Goal: Information Seeking & Learning: Stay updated

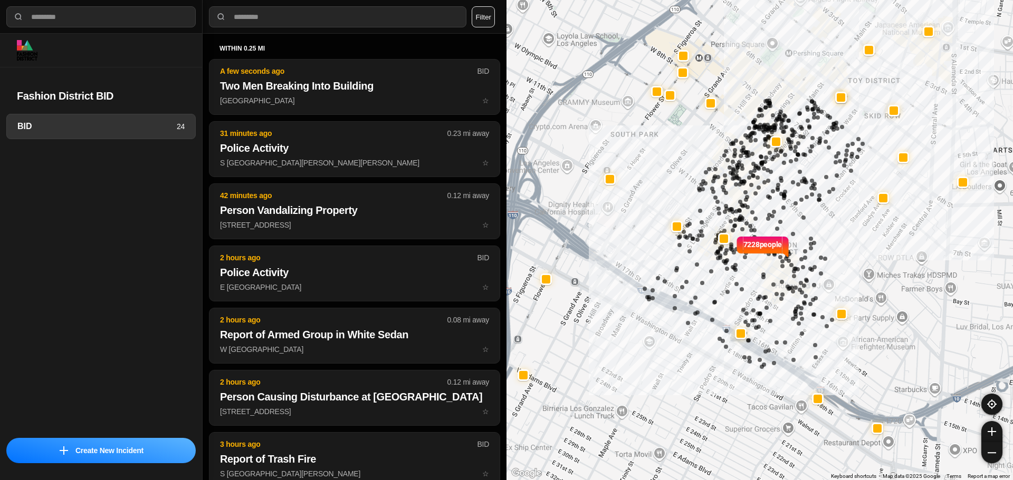
select select "*"
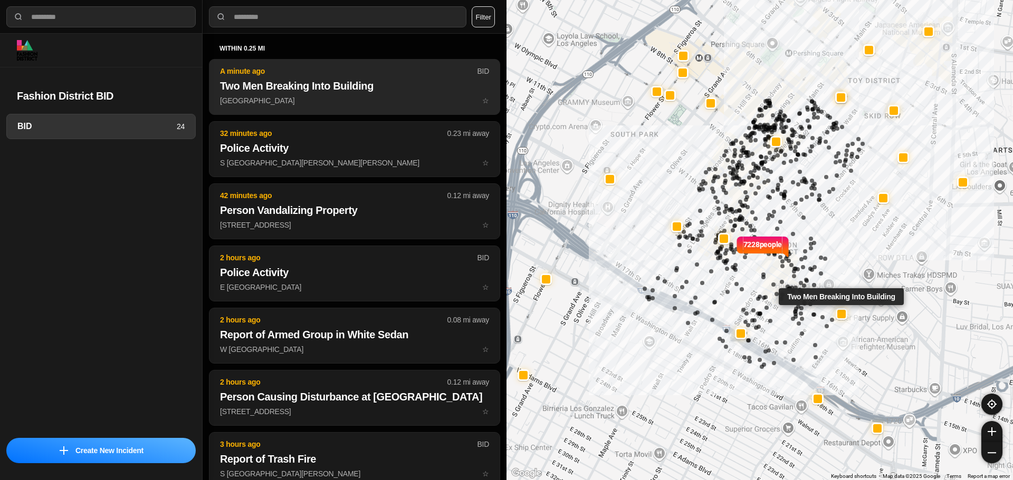
click at [384, 98] on p "Paloma St & E 12th St ☆" at bounding box center [354, 100] width 269 height 11
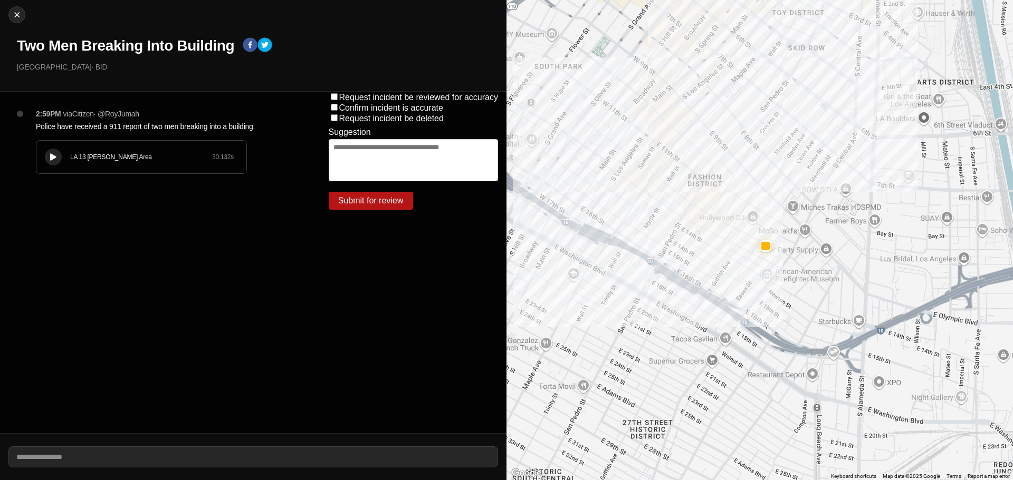
click at [52, 141] on div "LA 13 Newton Area 30.132 s" at bounding box center [141, 157] width 210 height 33
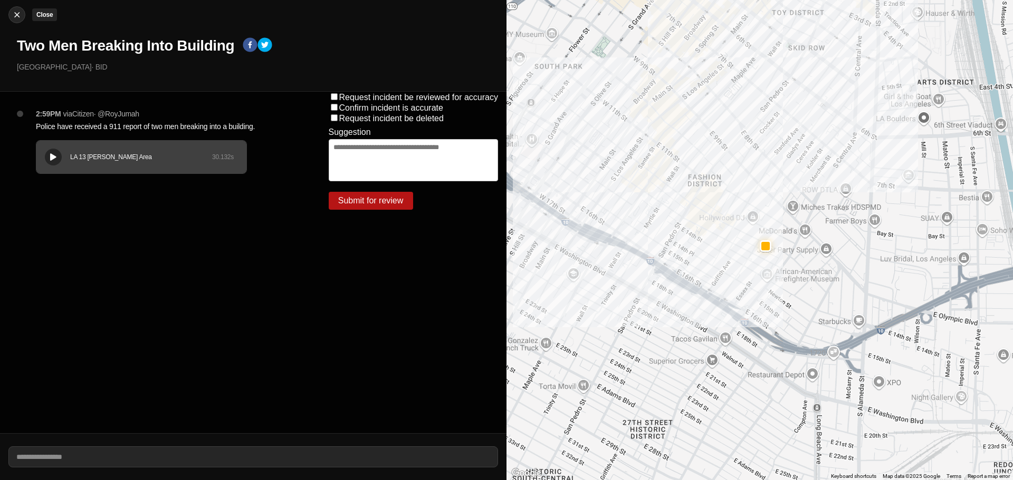
click at [18, 13] on img at bounding box center [17, 14] width 11 height 11
select select "*"
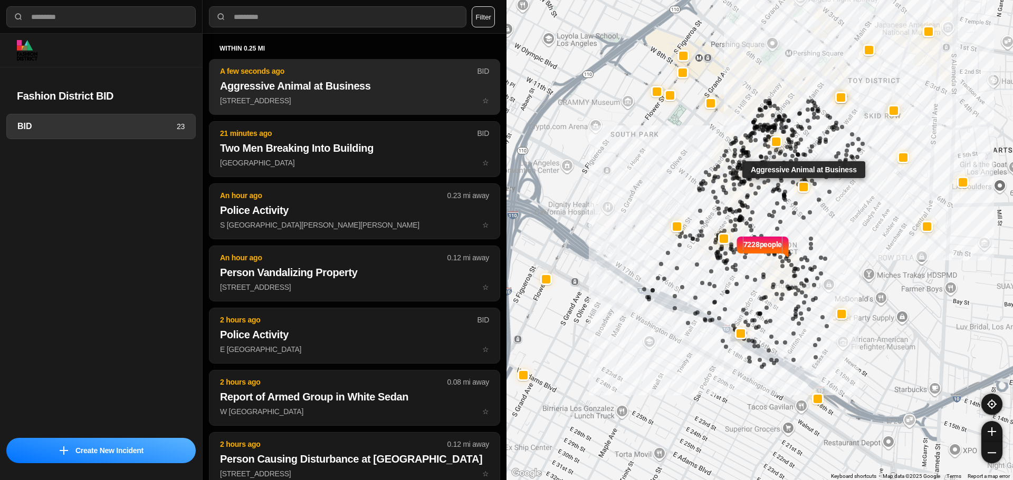
click at [373, 90] on h2 "Aggressive Animal at Business" at bounding box center [354, 86] width 269 height 15
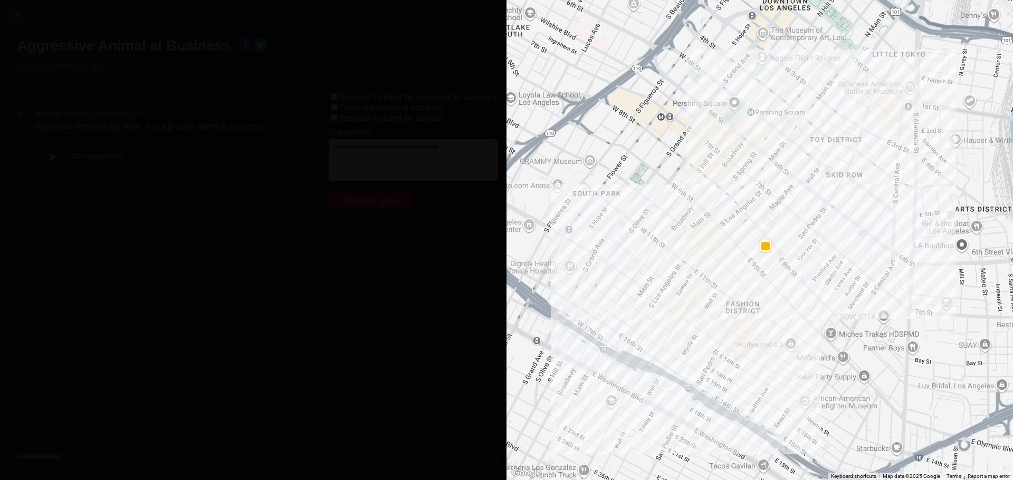
click at [161, 180] on div "3:19PM via Citizen · @ ai_mod_bot Police have received a 911 report of an aggre…" at bounding box center [165, 152] width 276 height 86
drag, startPoint x: 42, startPoint y: 158, endPoint x: 59, endPoint y: 155, distance: 17.7
click at [42, 158] on div "LAPD HOTSHOTS 7.92 s" at bounding box center [141, 157] width 210 height 33
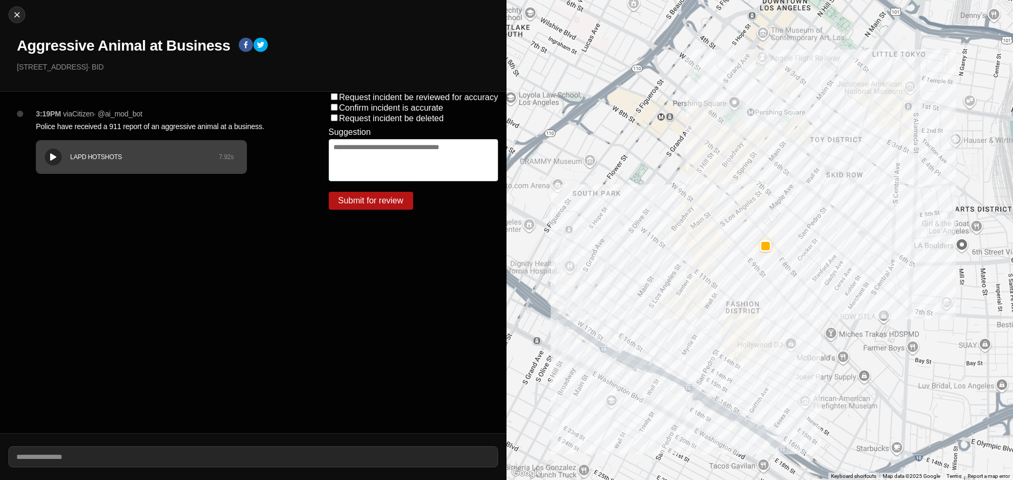
click at [83, 194] on div "3:19PM via Citizen · @ ai_mod_bot Police have received a 911 report of an aggre…" at bounding box center [165, 152] width 276 height 86
click at [57, 151] on button at bounding box center [53, 157] width 17 height 17
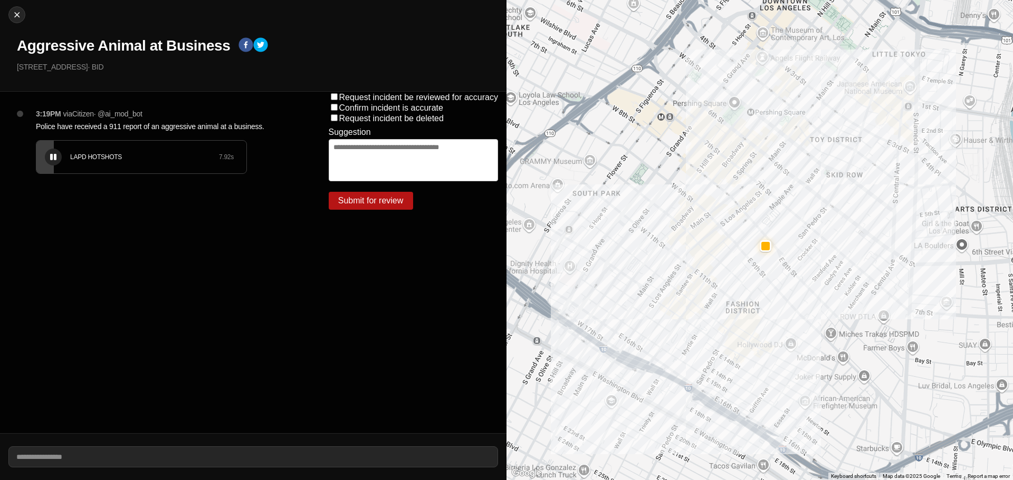
click at [56, 155] on div at bounding box center [53, 157] width 11 height 8
click at [59, 162] on button at bounding box center [53, 157] width 17 height 17
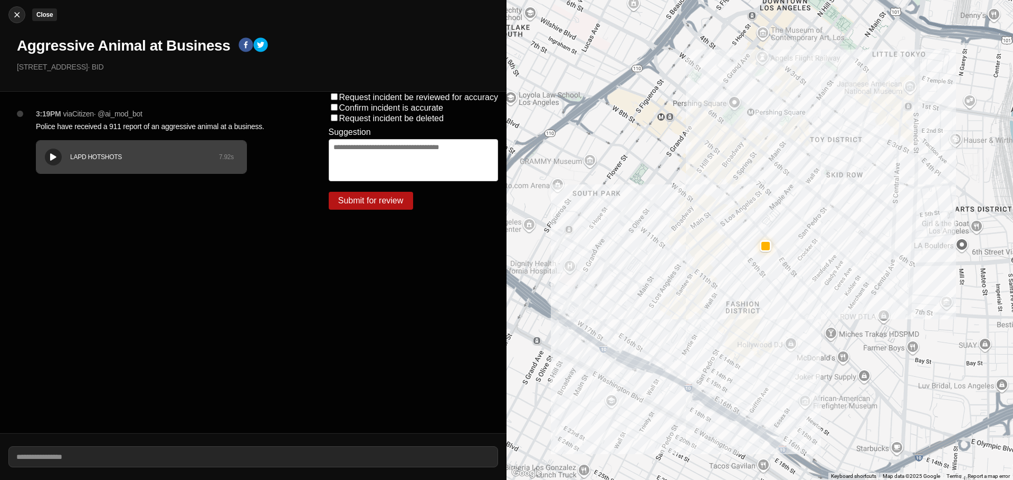
click at [12, 12] on img at bounding box center [17, 14] width 11 height 11
select select "*"
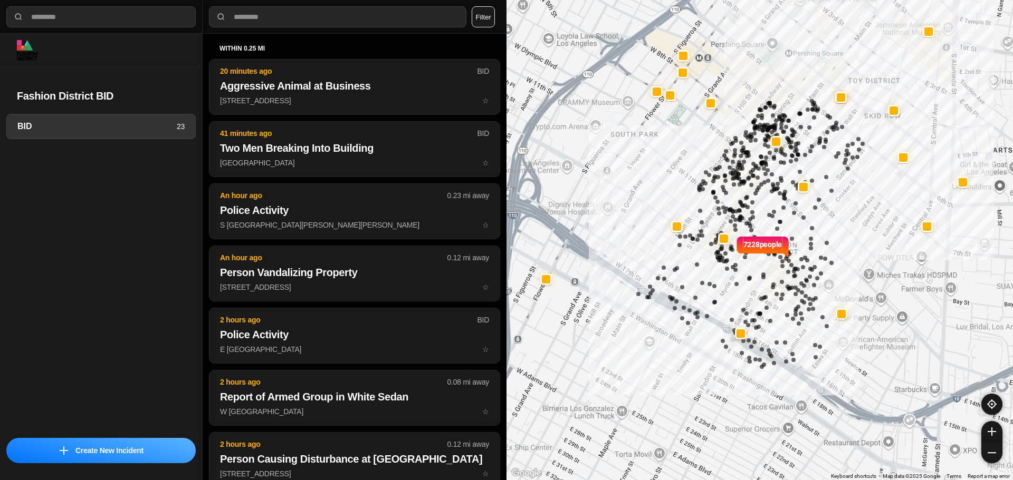
select select "*"
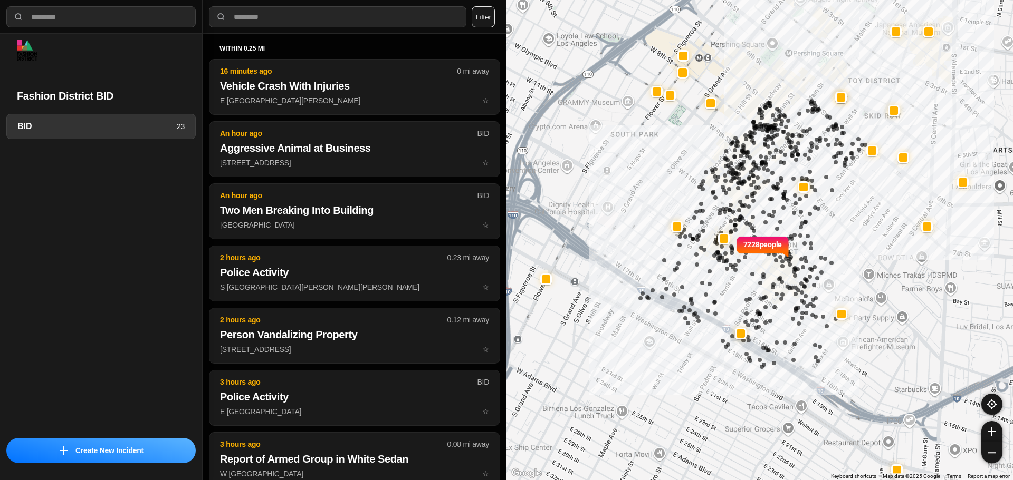
select select "*"
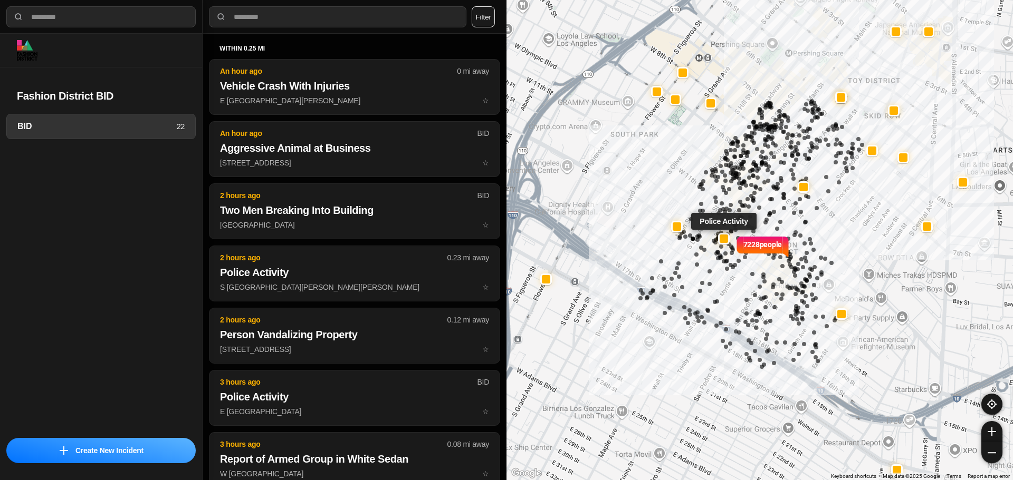
select select "*"
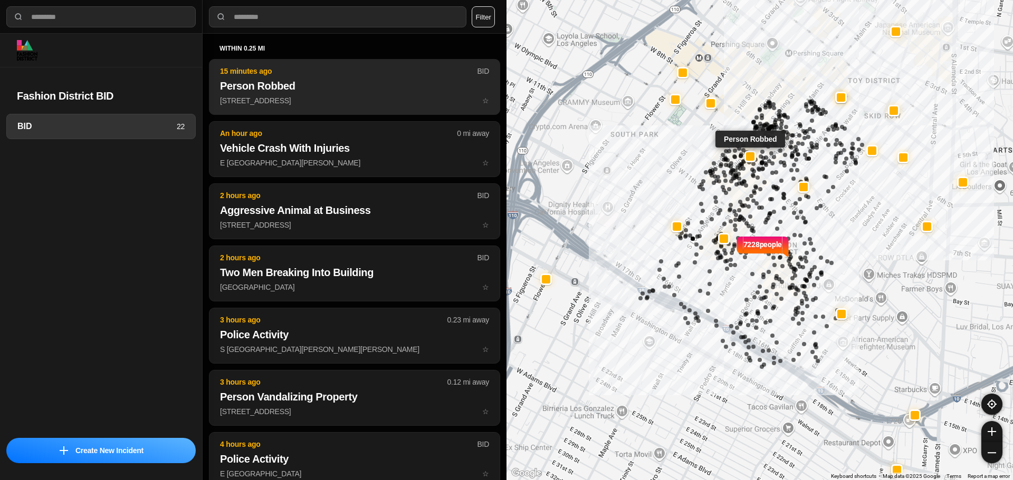
click at [323, 94] on button "15 minutes ago BID Person Robbed 45 W 9th St ☆" at bounding box center [354, 87] width 291 height 56
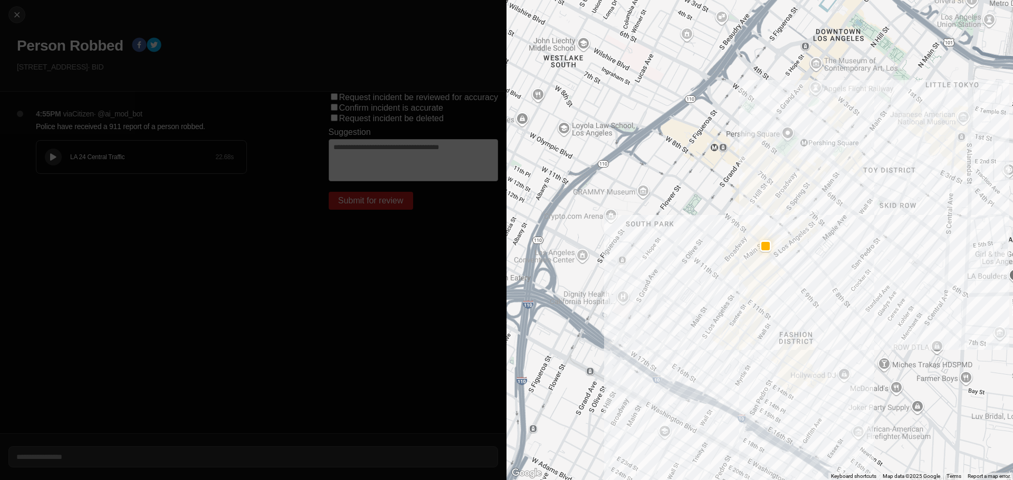
click at [62, 157] on div "LA 24 Central Traffic 22.68 s" at bounding box center [141, 157] width 210 height 33
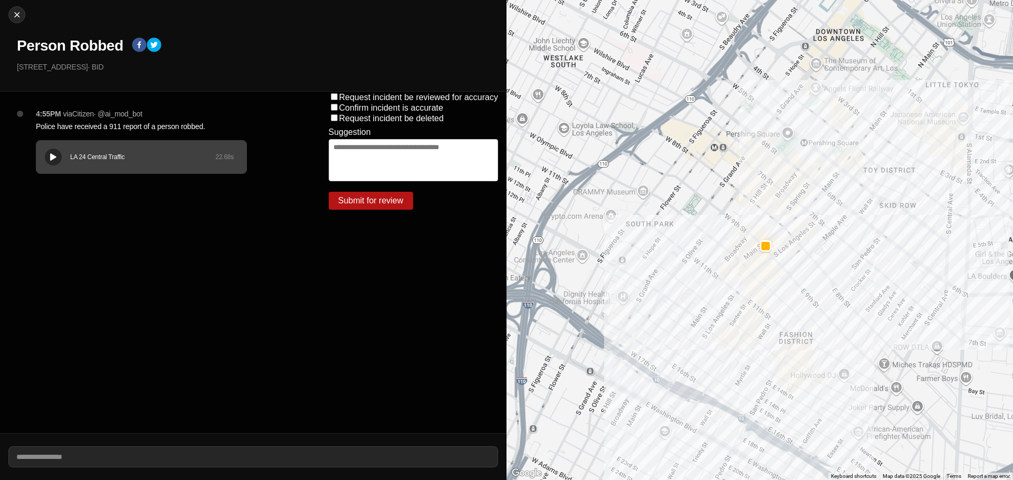
click at [44, 144] on div "LA 24 Central Traffic 22.68 s" at bounding box center [141, 157] width 210 height 33
click at [22, 15] on div at bounding box center [17, 14] width 16 height 11
select select "*"
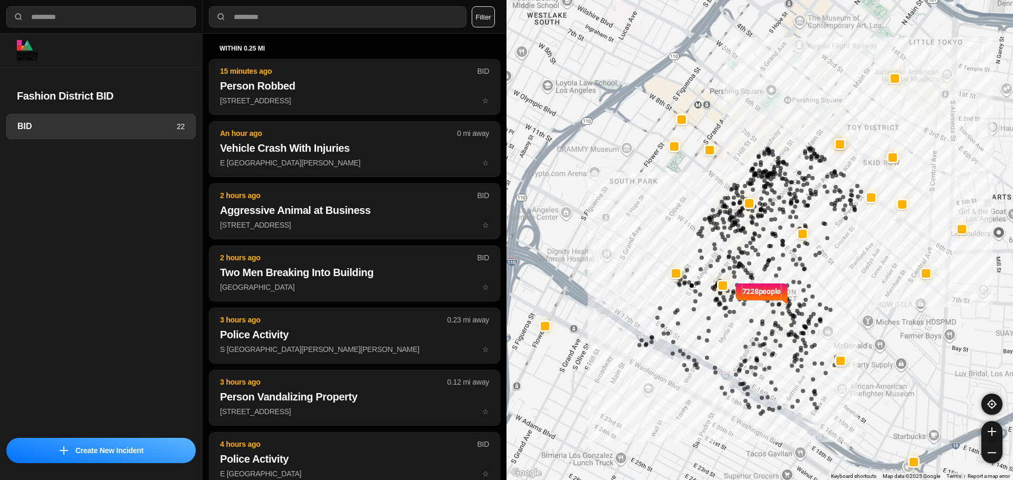
drag, startPoint x: 759, startPoint y: 201, endPoint x: 752, endPoint y: 256, distance: 55.9
click at [757, 259] on div "7228 people" at bounding box center [759, 240] width 506 height 480
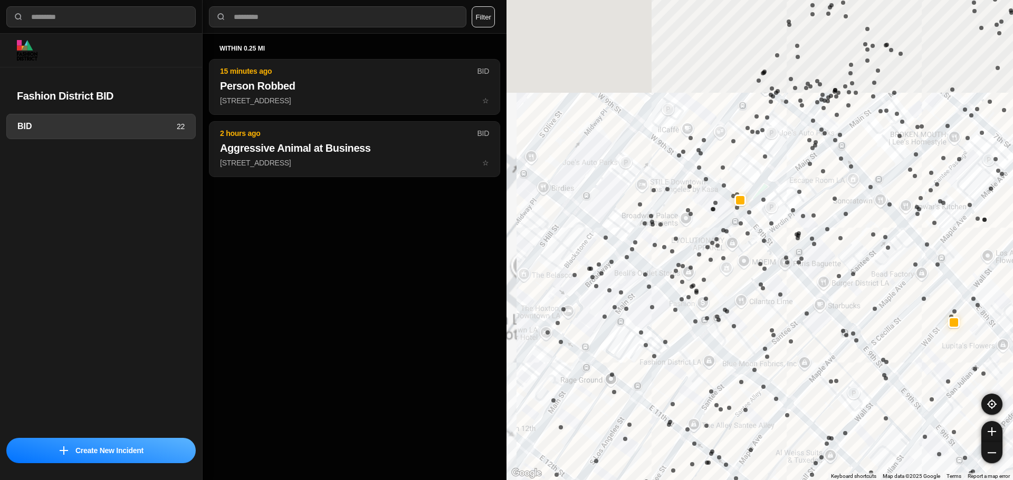
drag, startPoint x: 732, startPoint y: 210, endPoint x: 766, endPoint y: 285, distance: 81.9
click at [761, 327] on div "7228 people" at bounding box center [759, 240] width 506 height 480
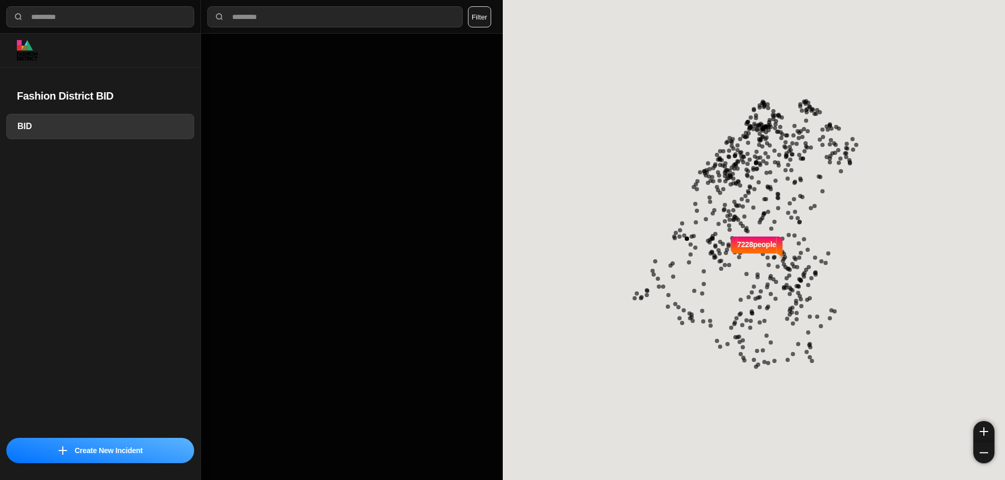
select select "*"
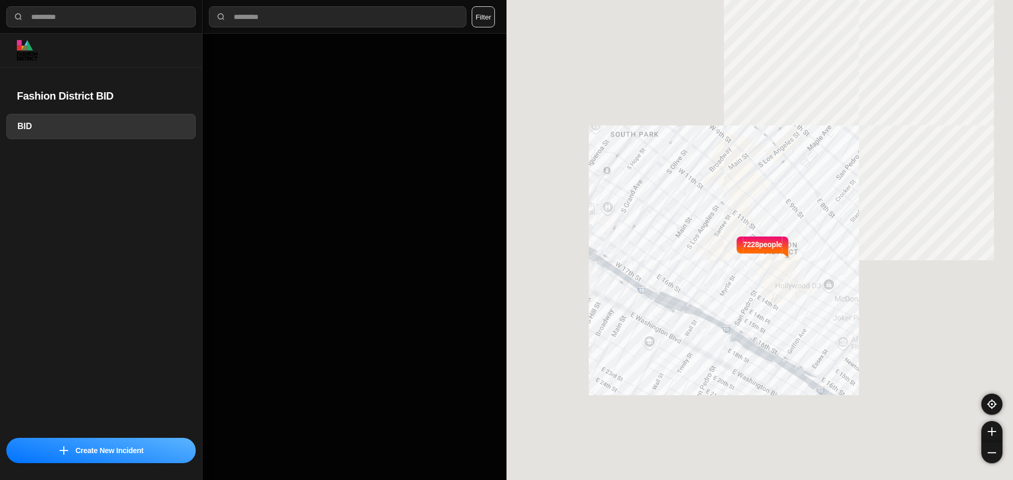
select select "*"
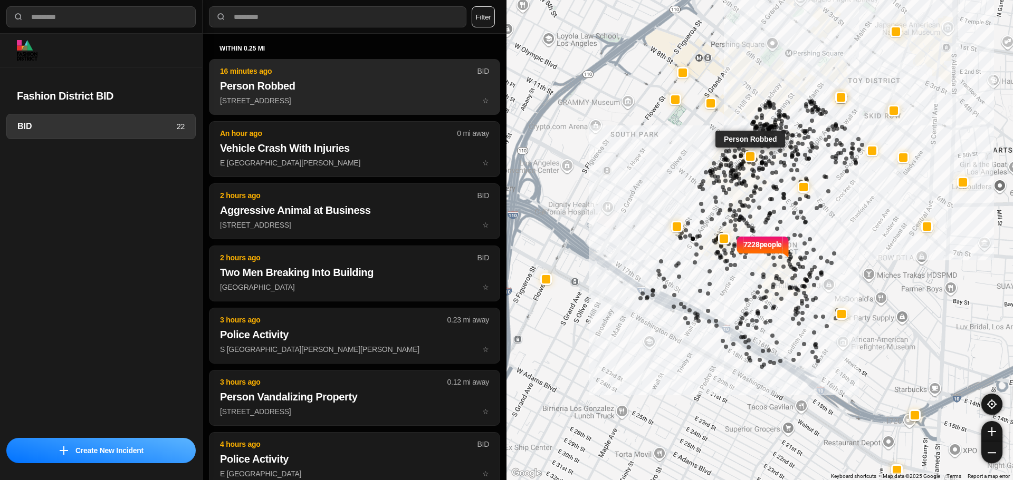
click at [315, 74] on p "16 minutes ago" at bounding box center [348, 71] width 257 height 11
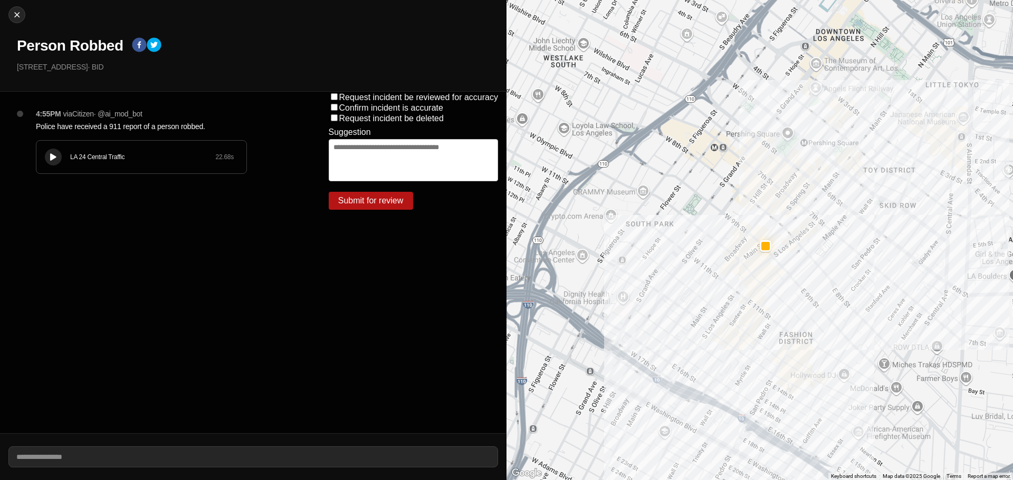
click at [45, 153] on button at bounding box center [53, 157] width 17 height 17
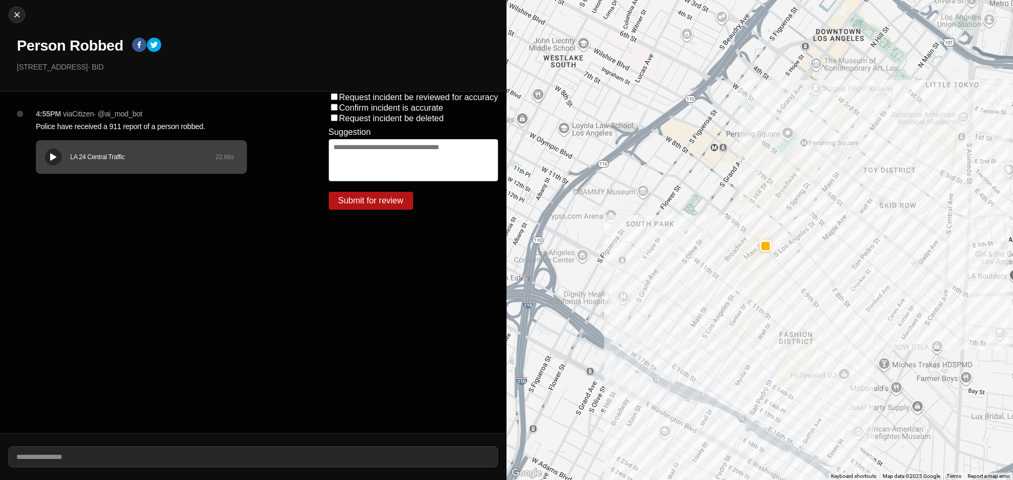
click at [54, 151] on button at bounding box center [53, 157] width 17 height 17
click at [56, 141] on div "LA 24 Central Traffic 22.68 s" at bounding box center [141, 157] width 210 height 33
click at [23, 13] on div at bounding box center [17, 14] width 16 height 11
select select "*"
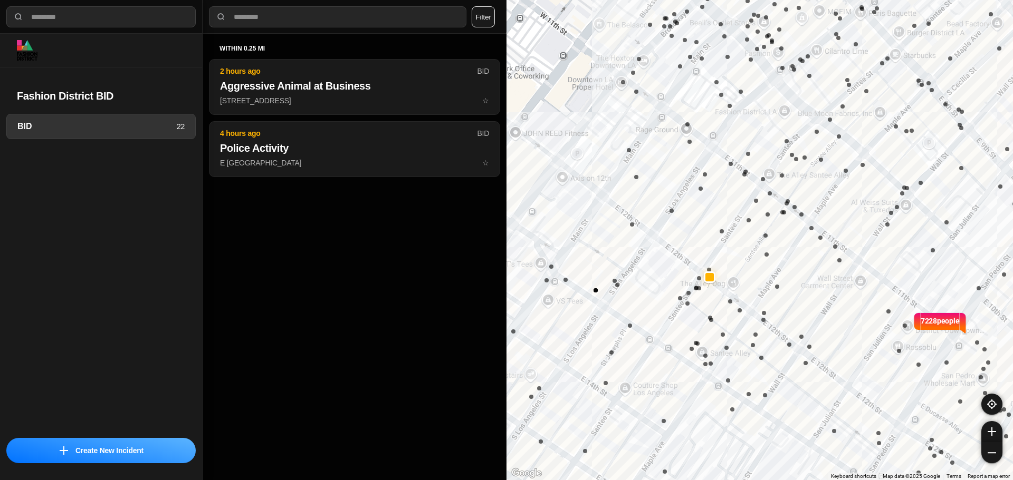
drag, startPoint x: 762, startPoint y: 186, endPoint x: 813, endPoint y: 206, distance: 54.6
click at [813, 205] on div "7228 people" at bounding box center [759, 240] width 506 height 480
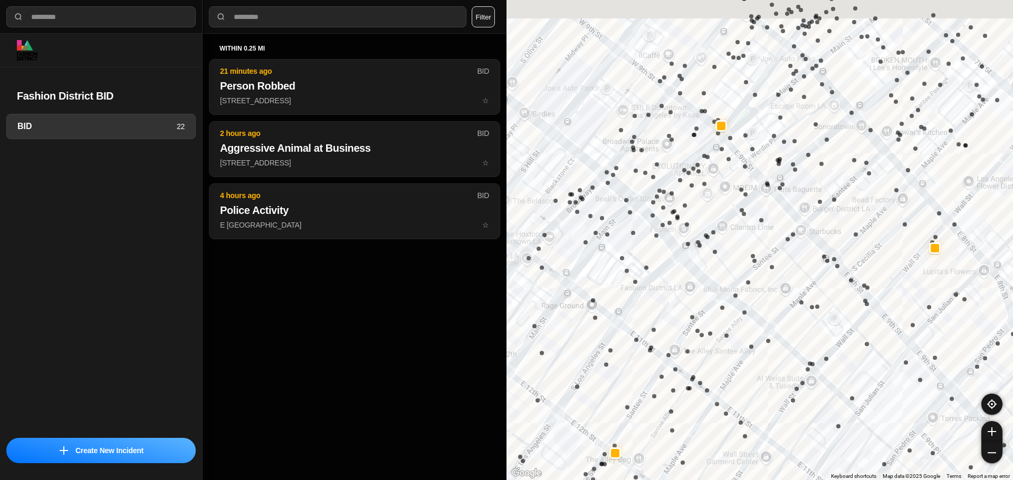
drag, startPoint x: 718, startPoint y: 310, endPoint x: 702, endPoint y: 436, distance: 126.6
click at [701, 436] on div "7228 people" at bounding box center [759, 240] width 506 height 480
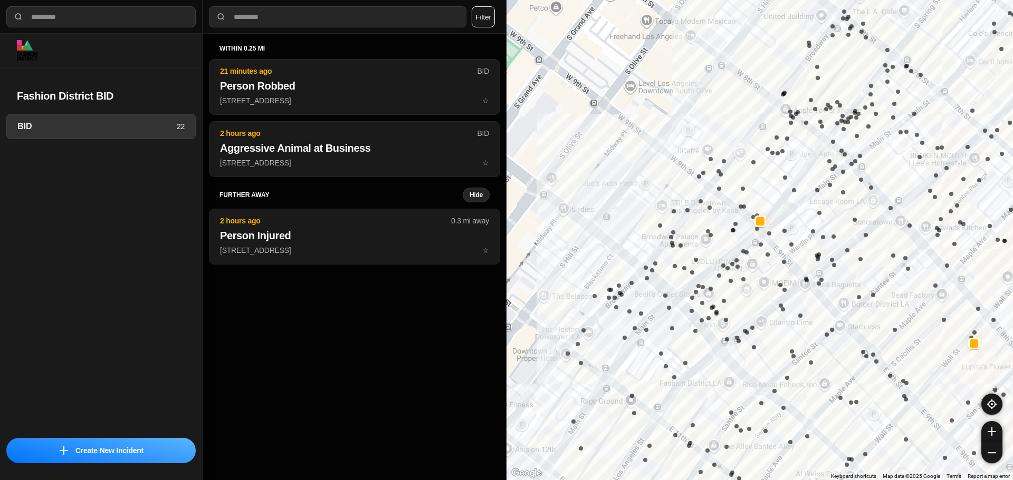
drag, startPoint x: 711, startPoint y: 228, endPoint x: 736, endPoint y: 285, distance: 61.9
click at [736, 285] on div "7228 people" at bounding box center [759, 240] width 506 height 480
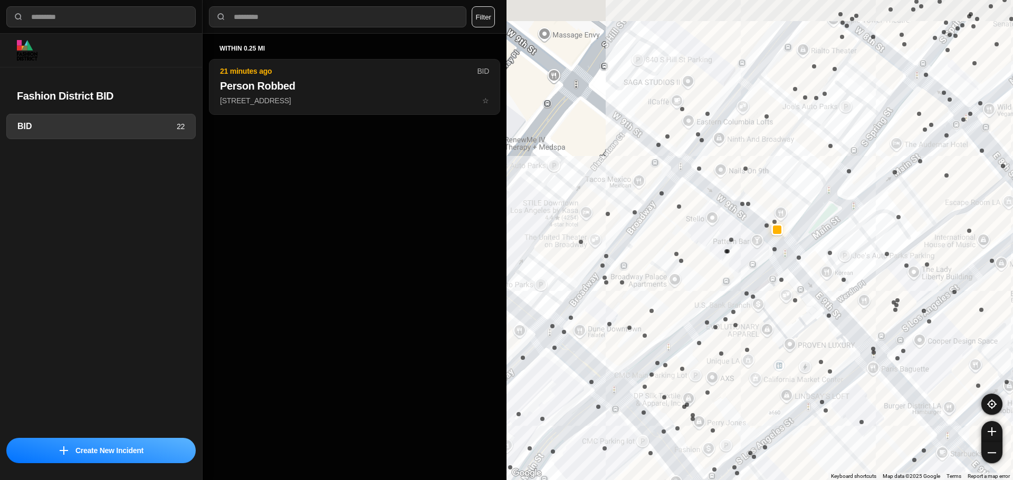
drag, startPoint x: 769, startPoint y: 227, endPoint x: 770, endPoint y: 287, distance: 60.6
click at [769, 306] on div "7228 people" at bounding box center [759, 240] width 506 height 480
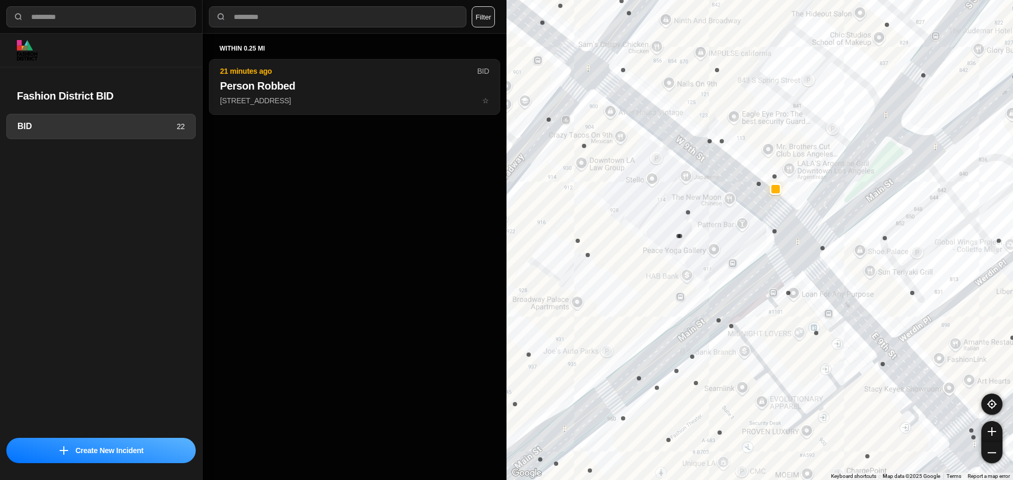
drag, startPoint x: 795, startPoint y: 234, endPoint x: 796, endPoint y: 281, distance: 46.9
click at [796, 281] on div "7228 people" at bounding box center [759, 240] width 506 height 480
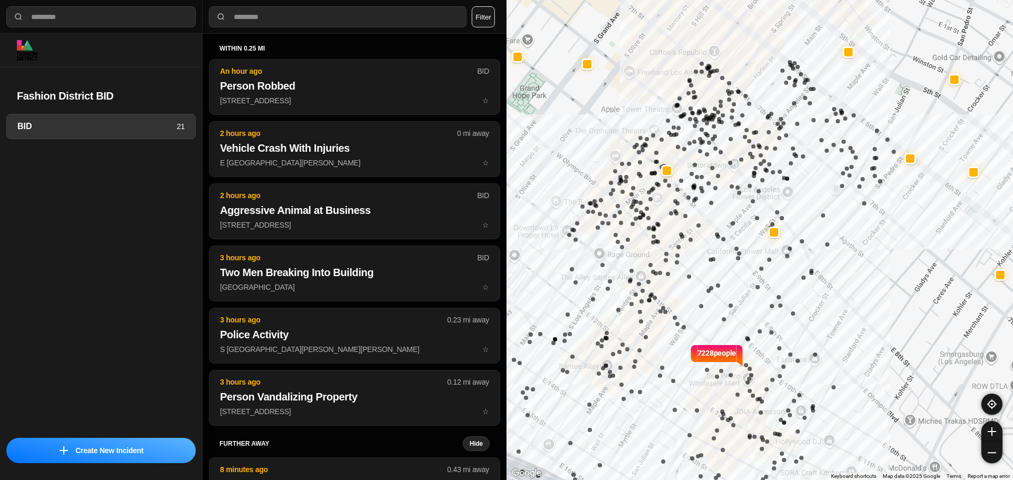
select select "*"
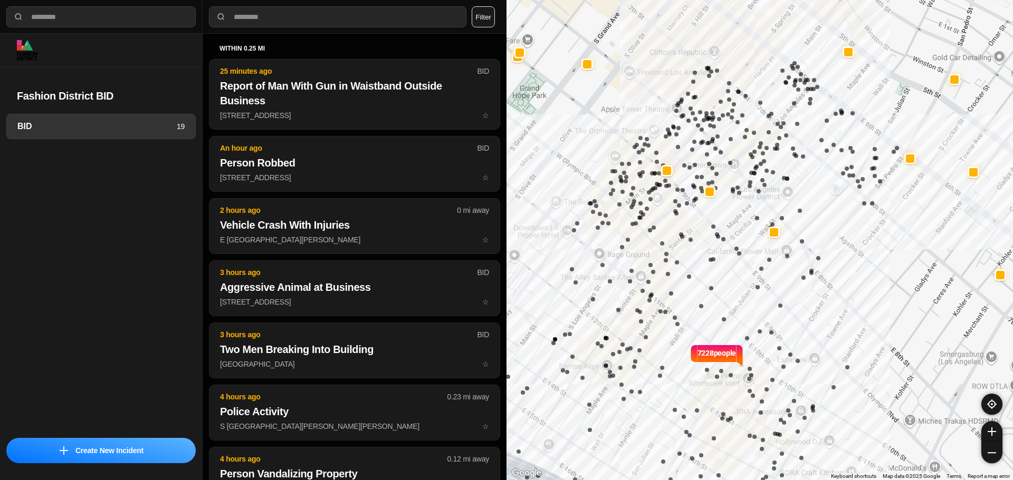
select select "*"
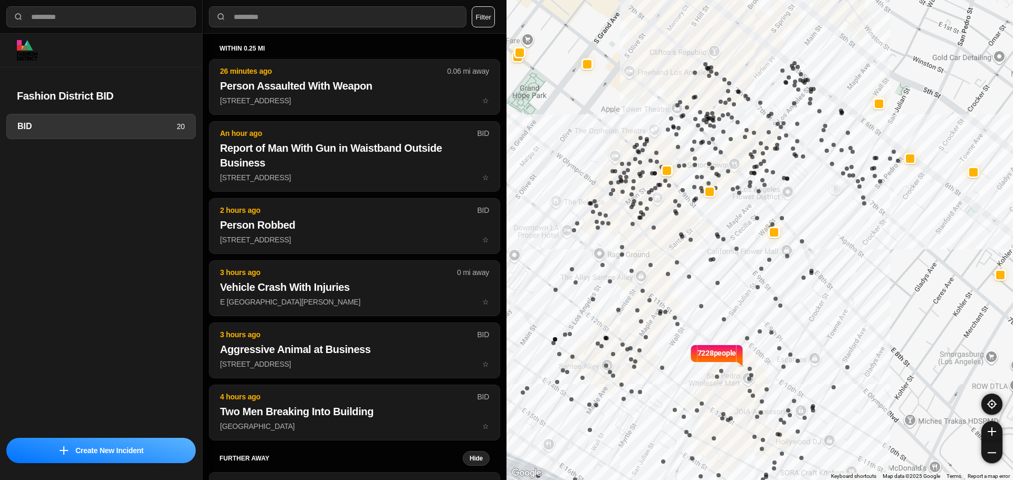
select select "*"
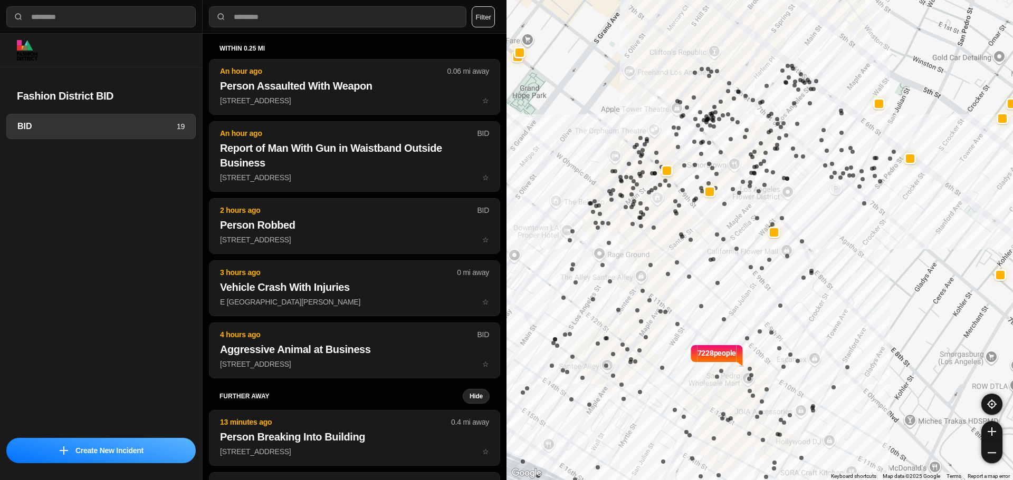
select select "*"
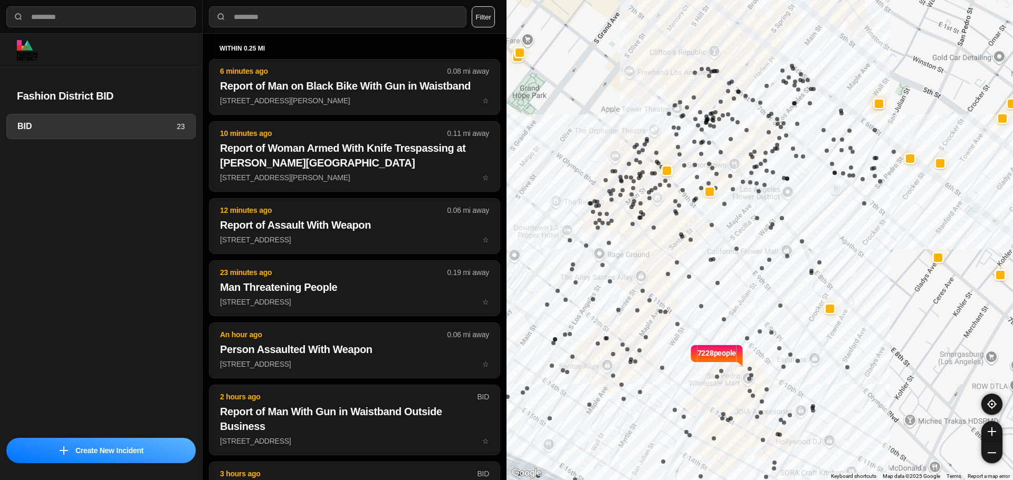
select select "*"
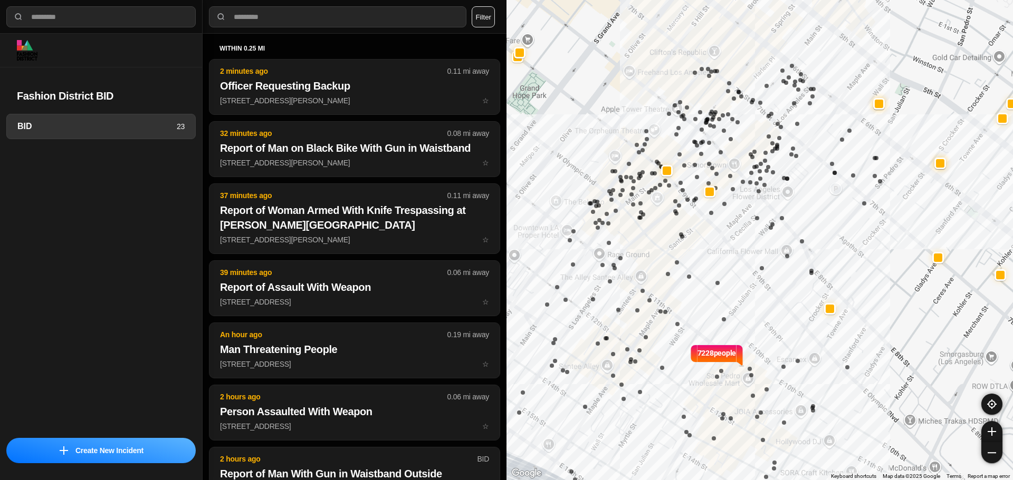
select select "*"
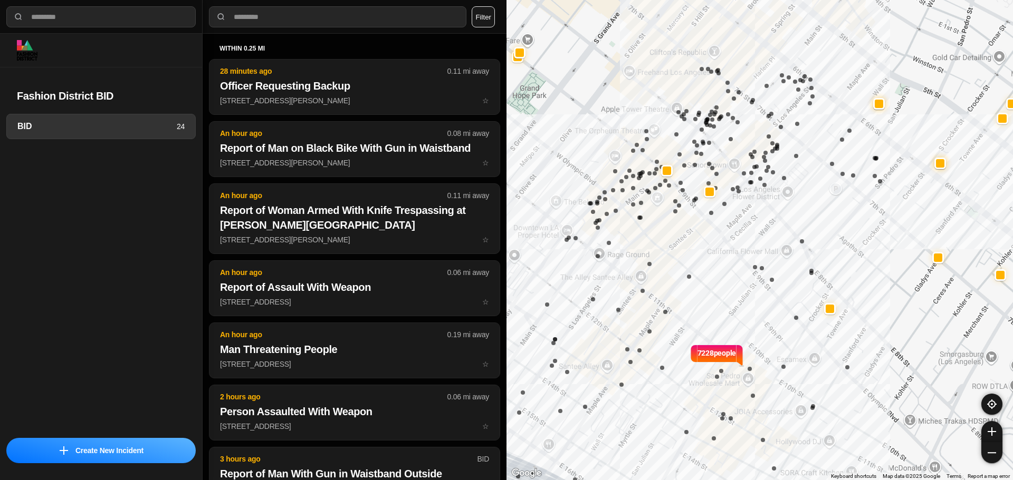
select select "*"
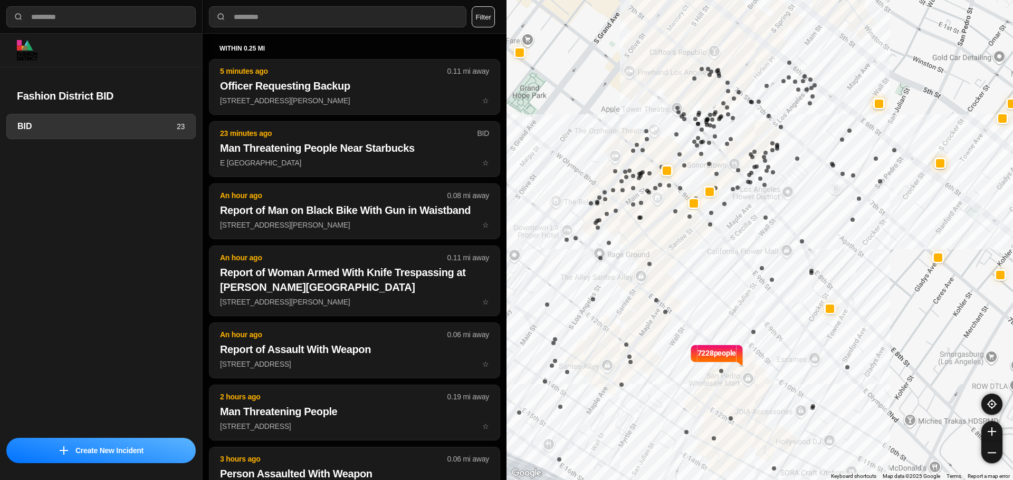
select select "*"
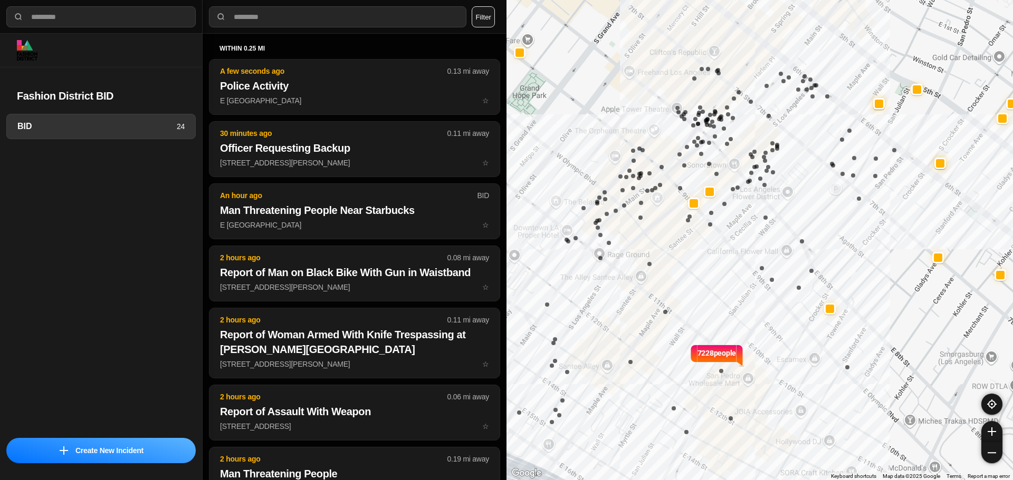
select select "*"
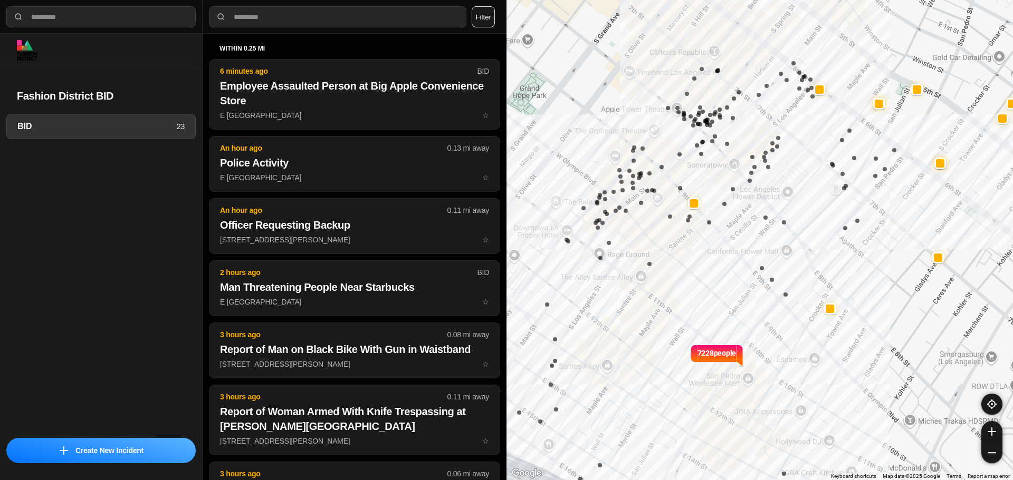
select select "*"
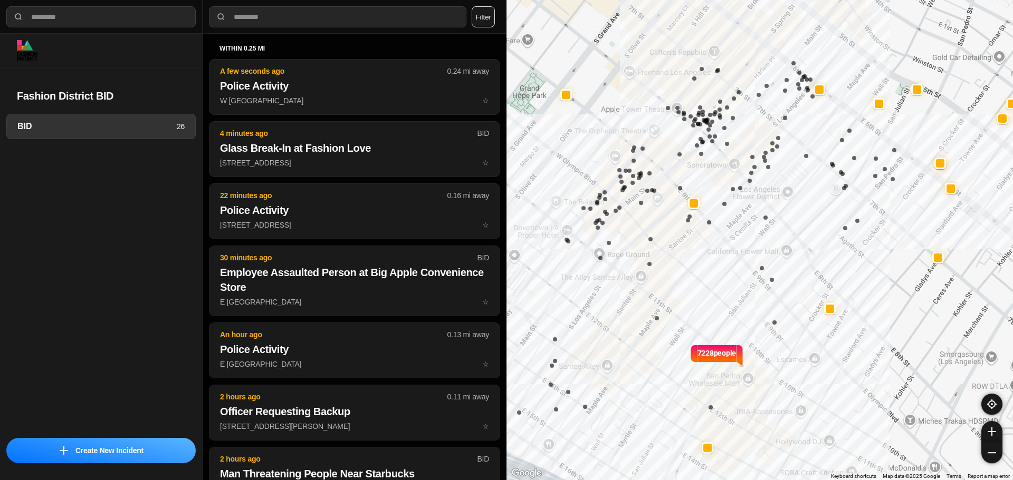
select select "*"
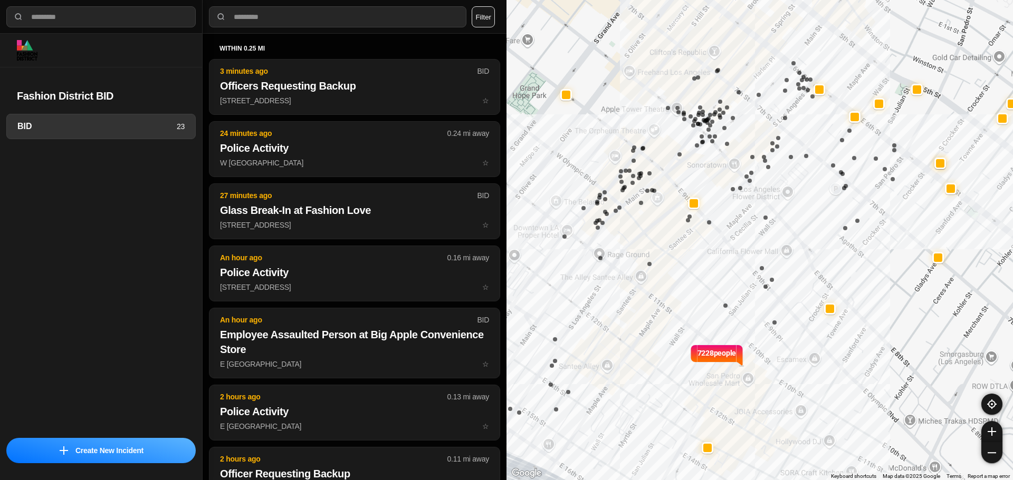
select select "*"
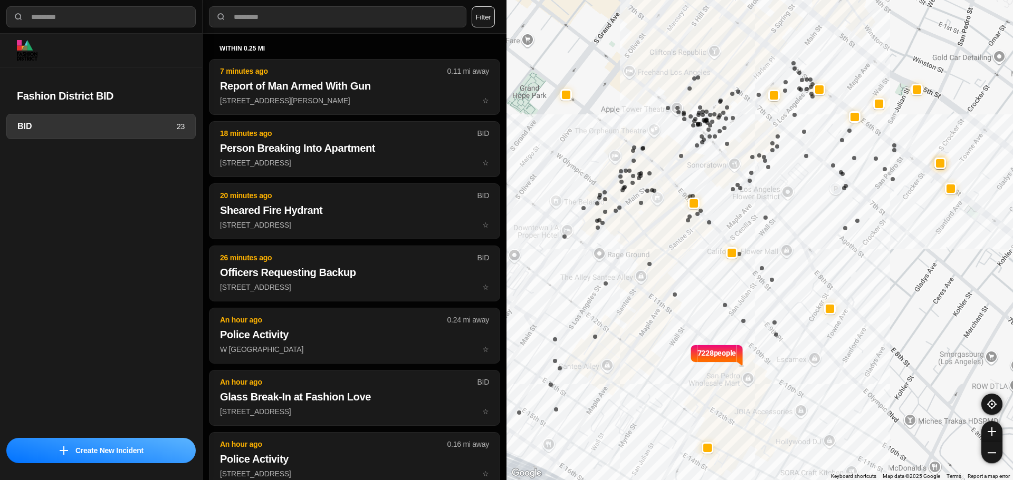
select select "*"
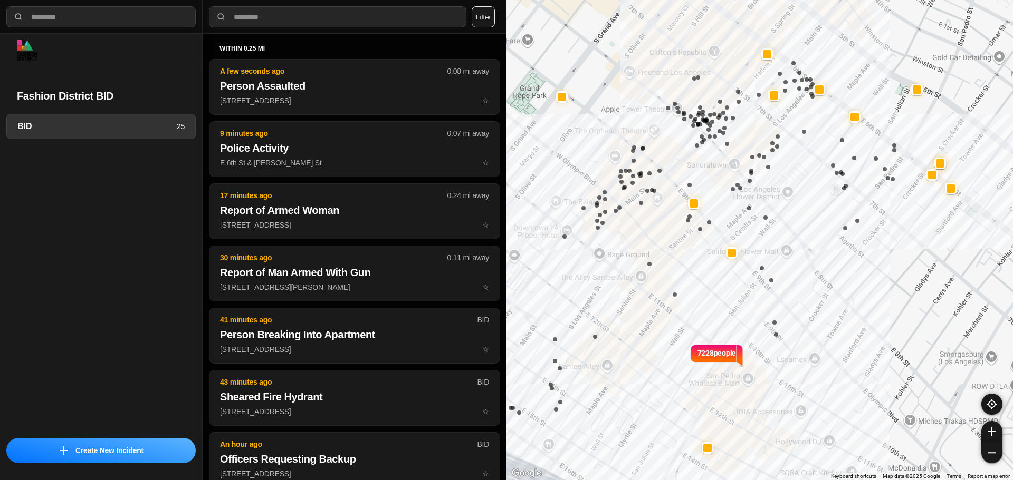
select select "*"
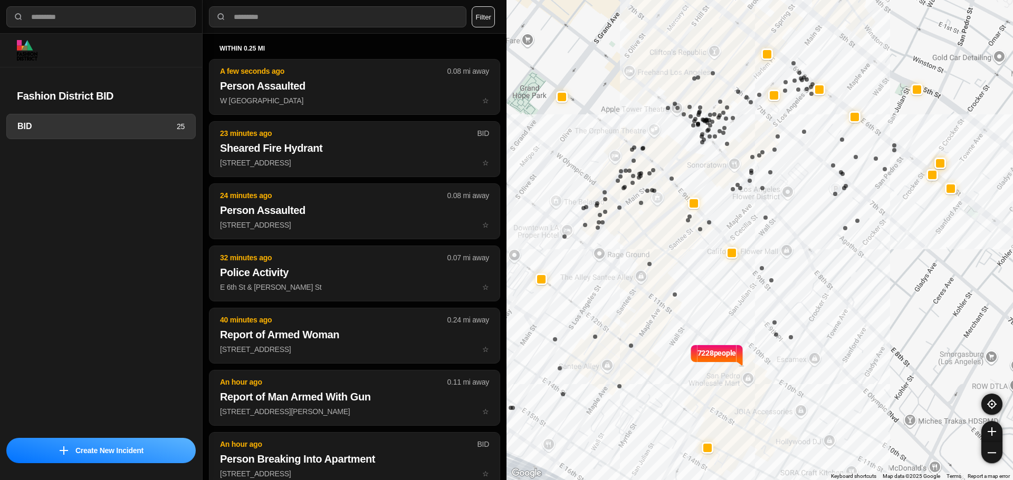
select select "*"
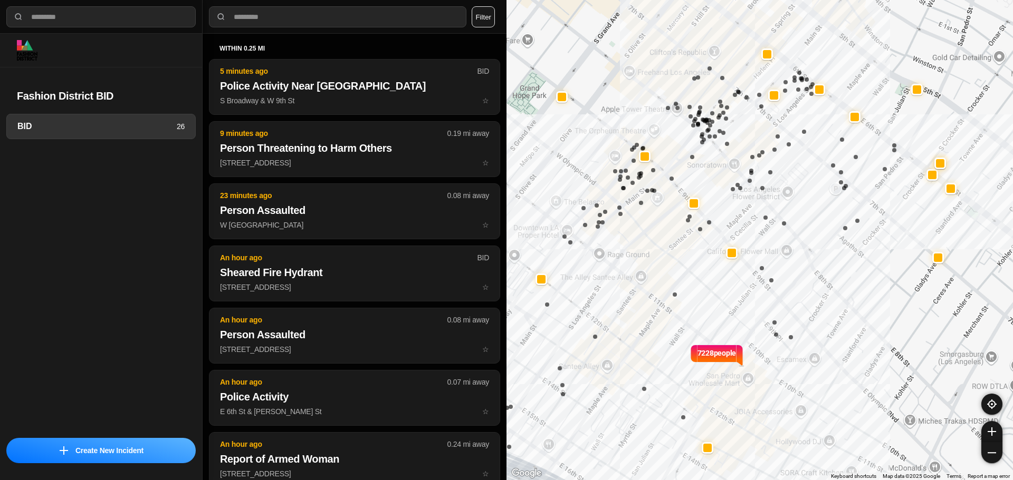
select select "*"
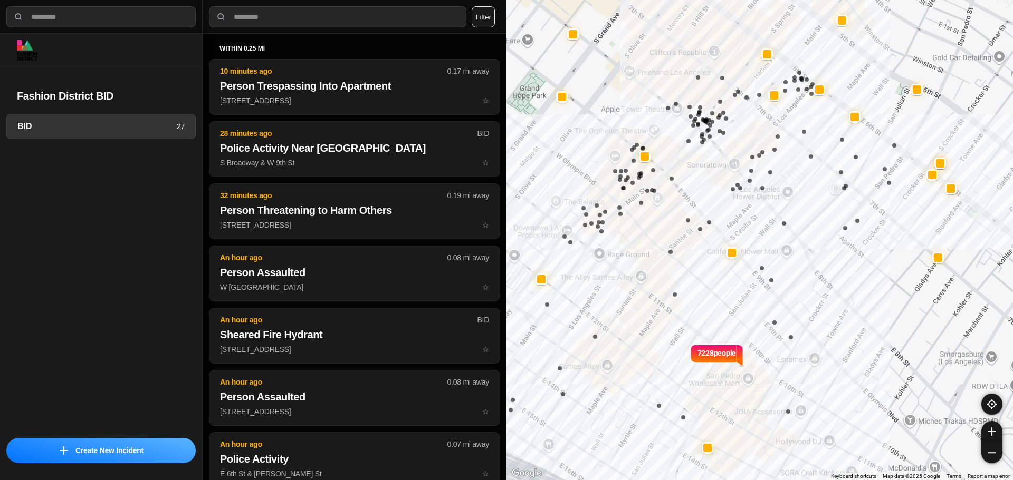
select select "*"
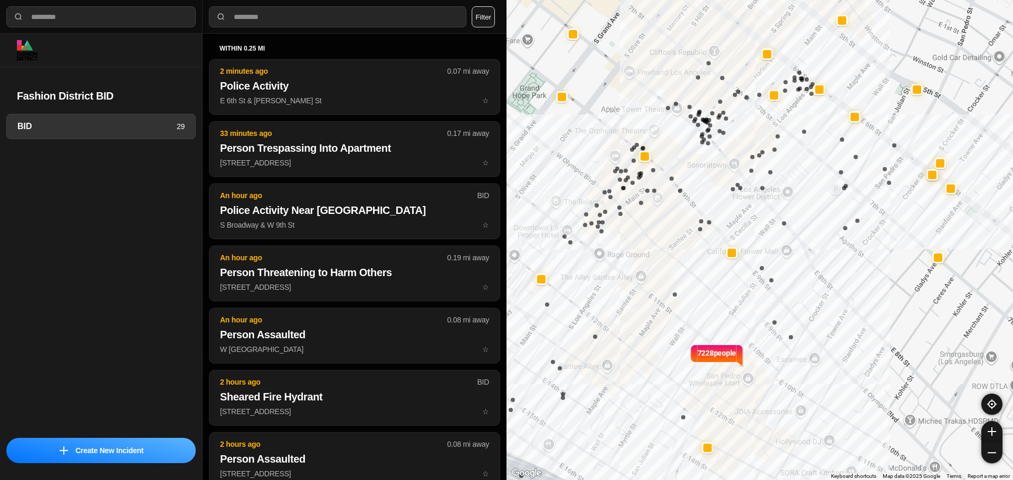
select select "*"
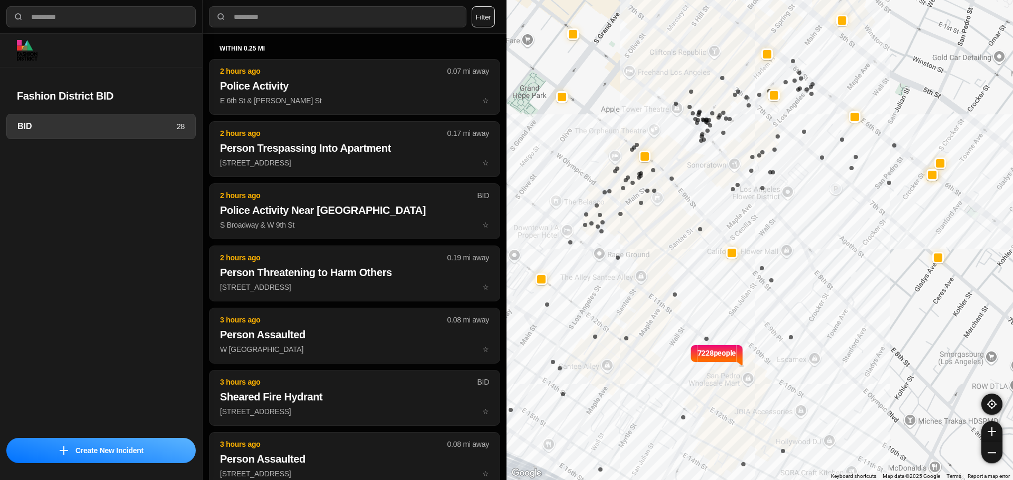
select select "*"
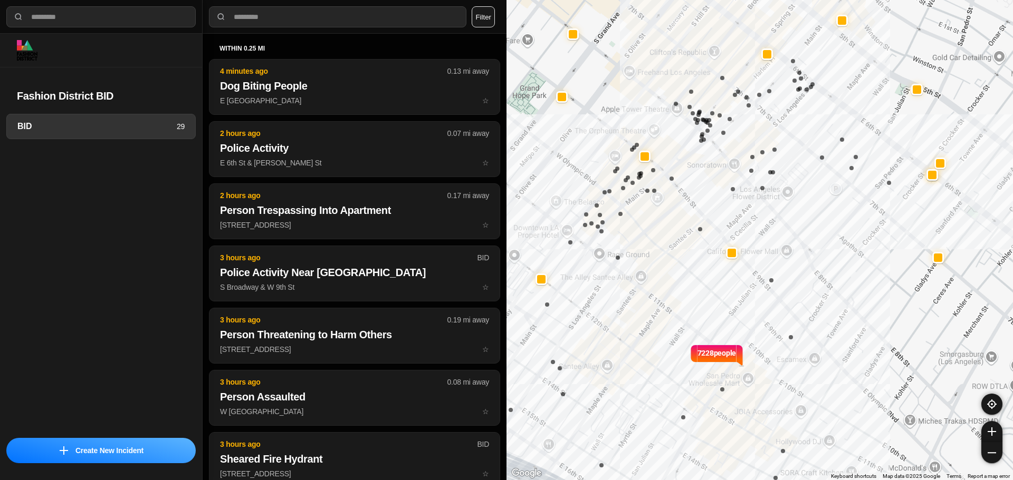
select select "*"
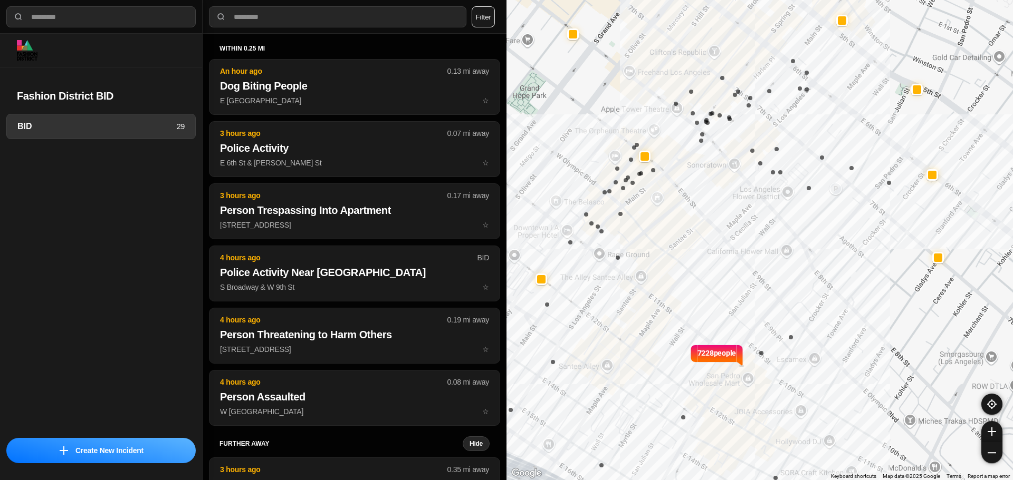
select select "*"
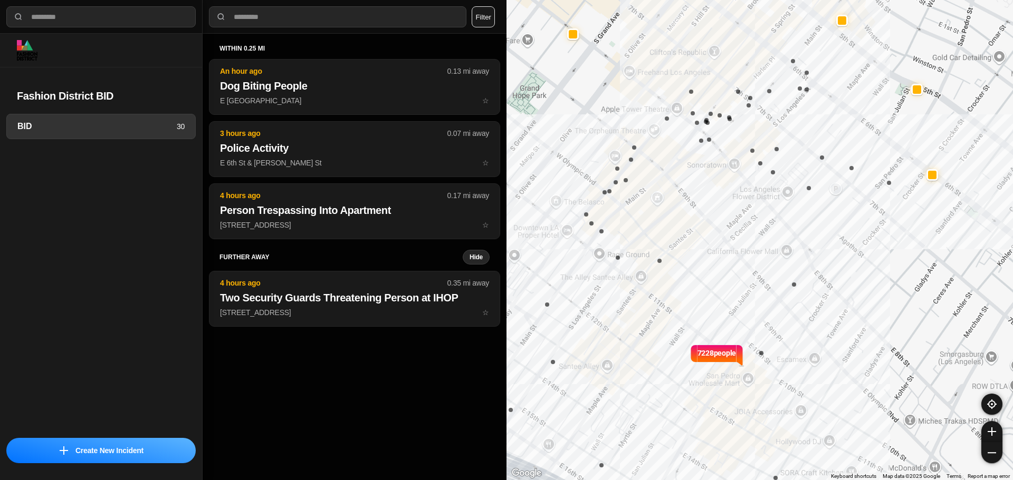
select select "*"
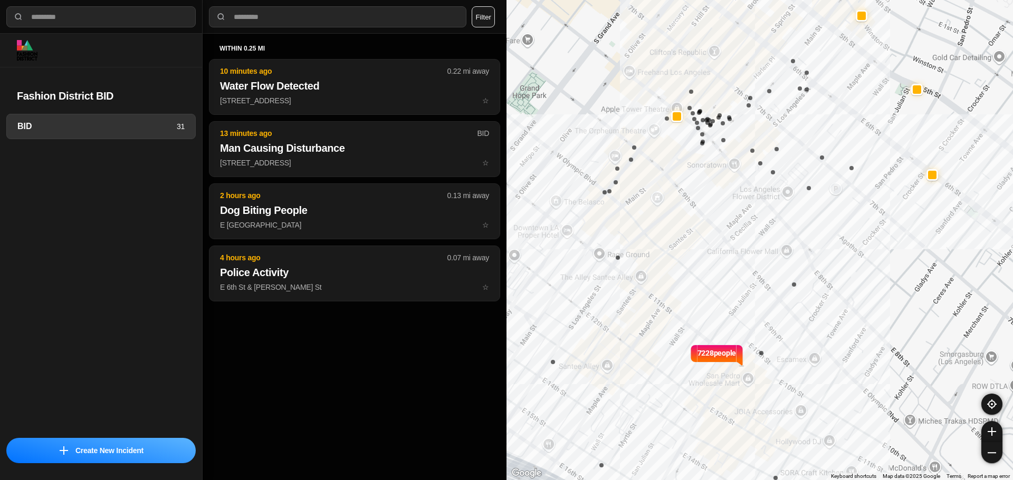
select select "*"
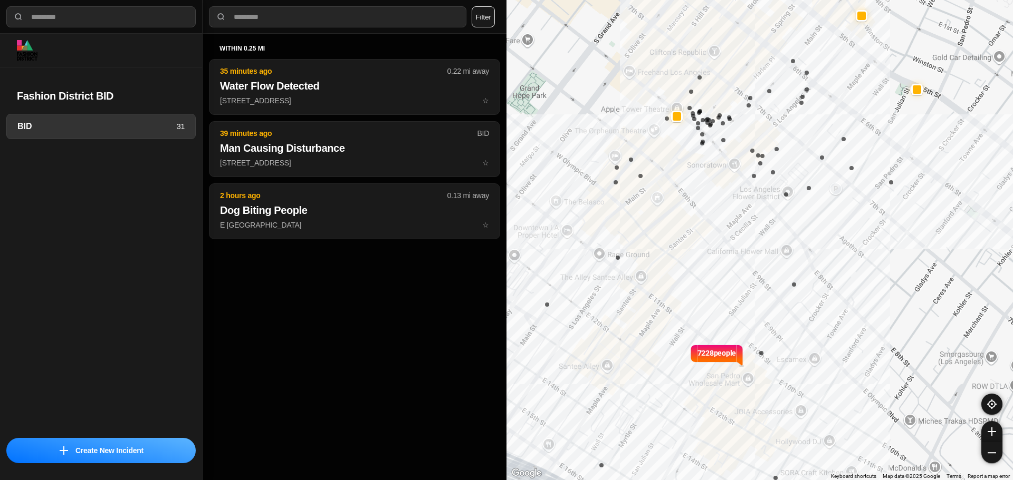
select select "*"
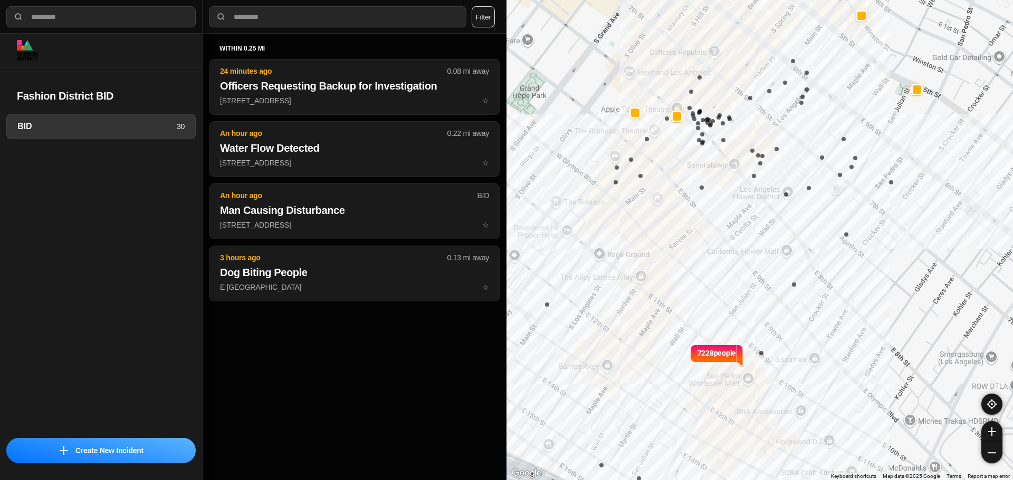
select select "*"
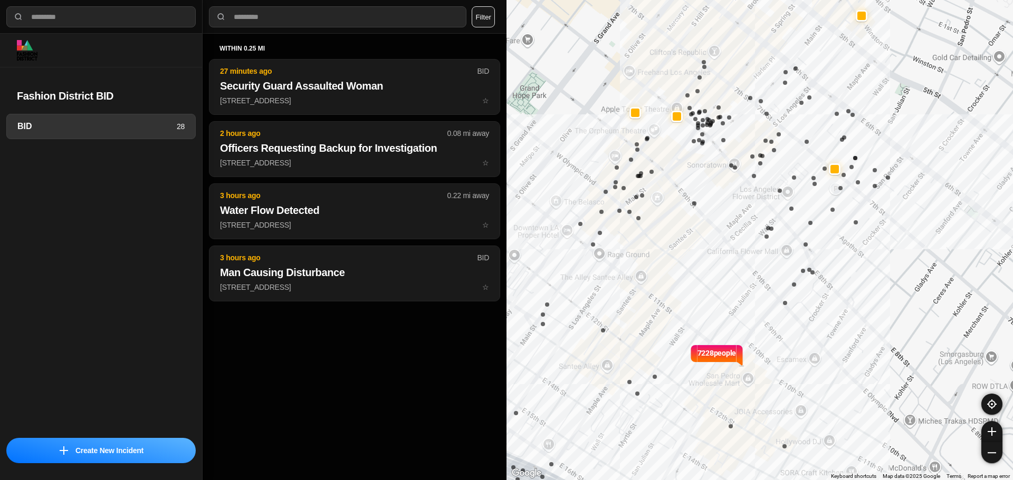
select select "*"
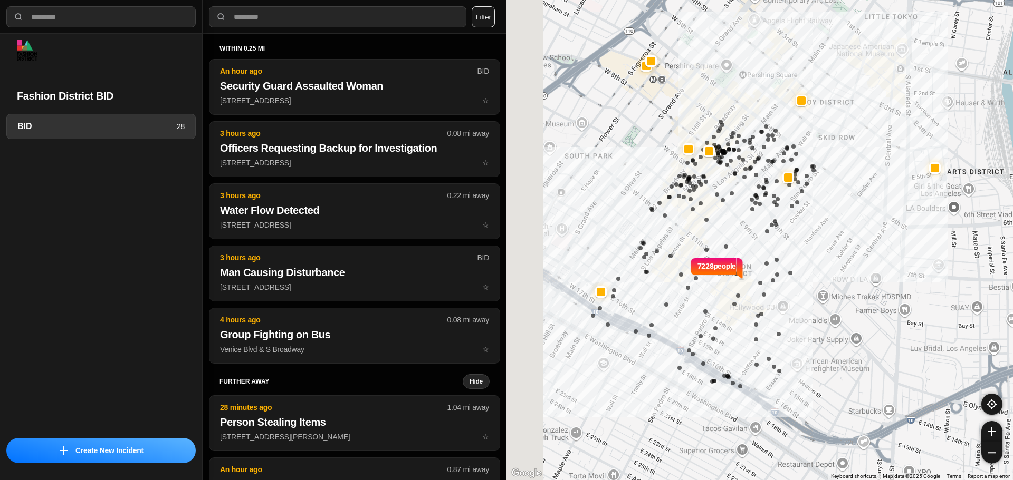
drag, startPoint x: 680, startPoint y: 272, endPoint x: 765, endPoint y: 256, distance: 86.3
click at [766, 256] on div "7228 people" at bounding box center [759, 240] width 506 height 480
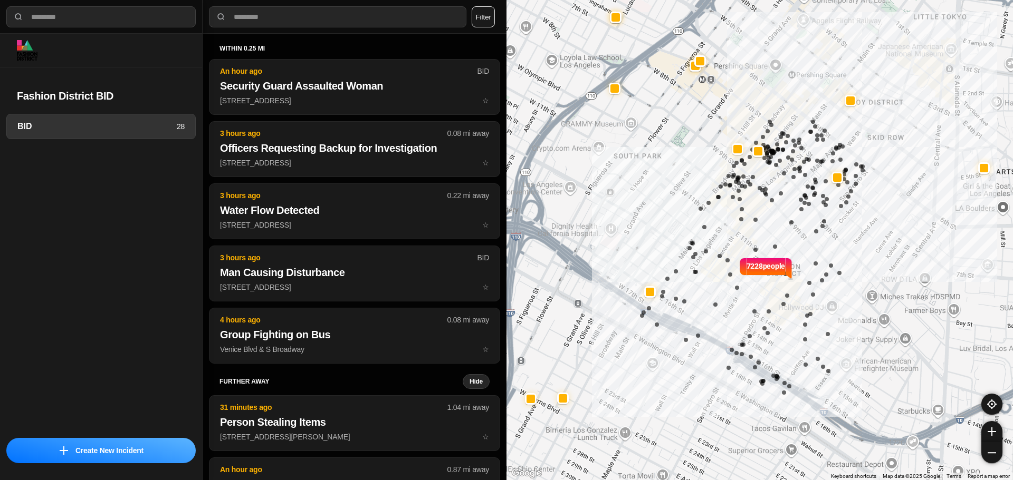
select select "*"
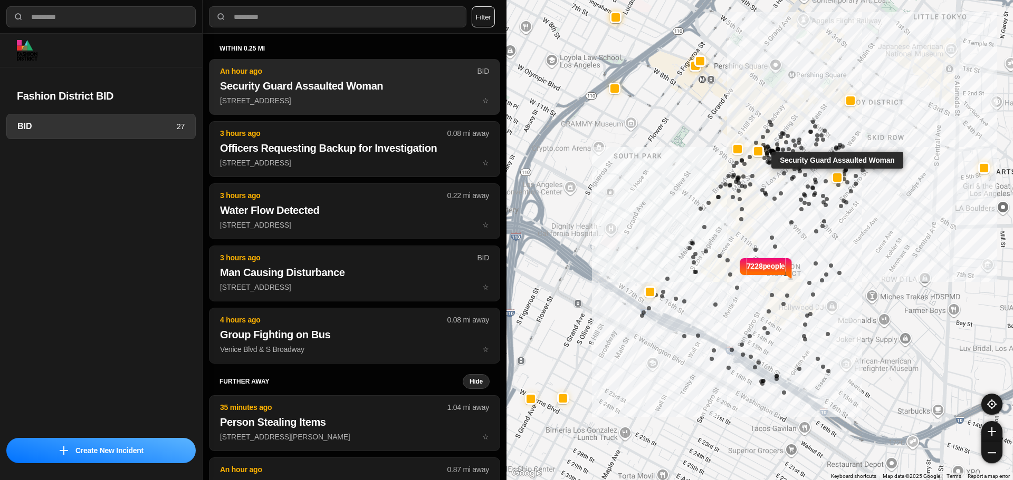
click at [325, 86] on h2 "Security Guard Assaulted Woman" at bounding box center [354, 86] width 269 height 15
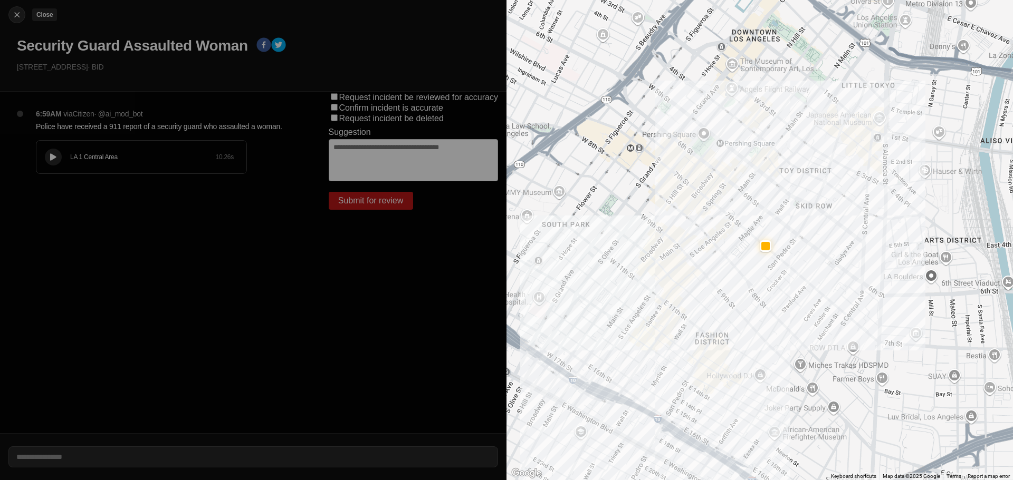
click at [17, 17] on img at bounding box center [17, 14] width 11 height 11
select select "*"
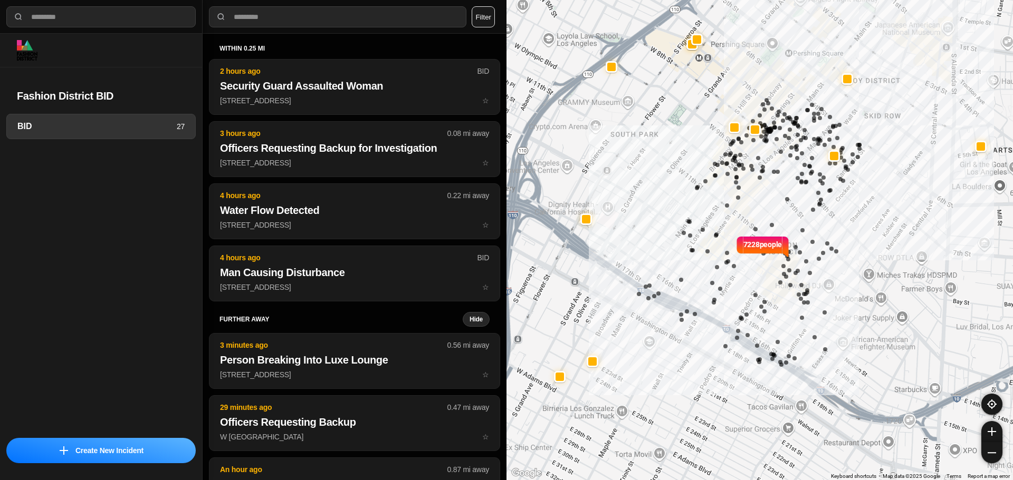
select select "*"
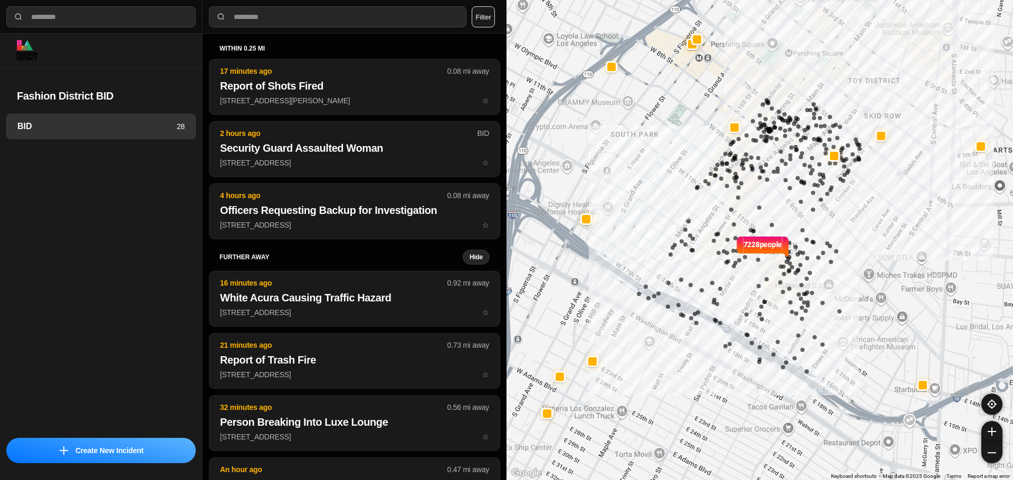
select select "*"
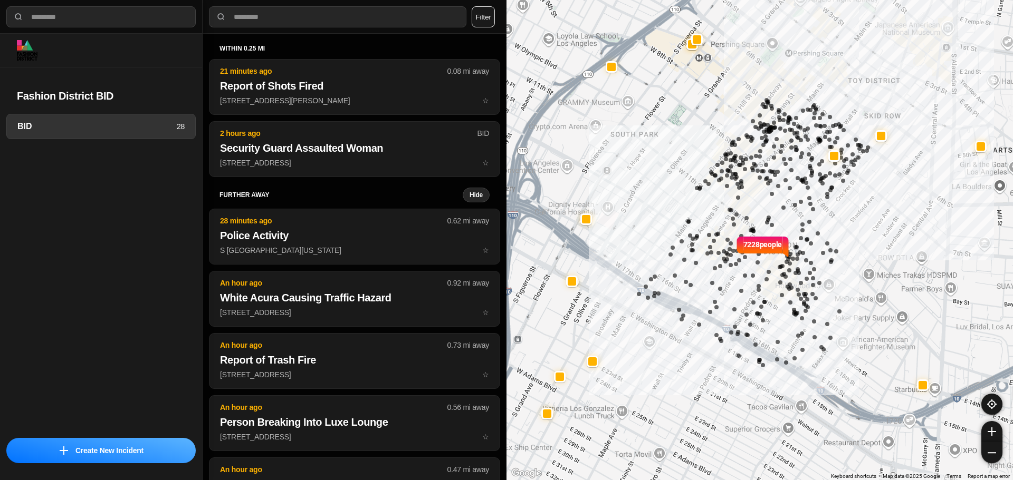
select select "*"
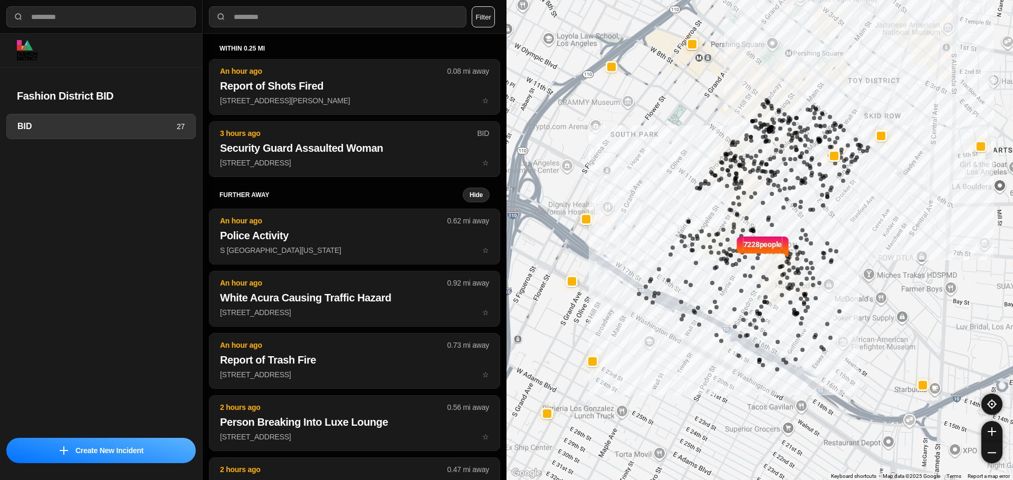
select select "*"
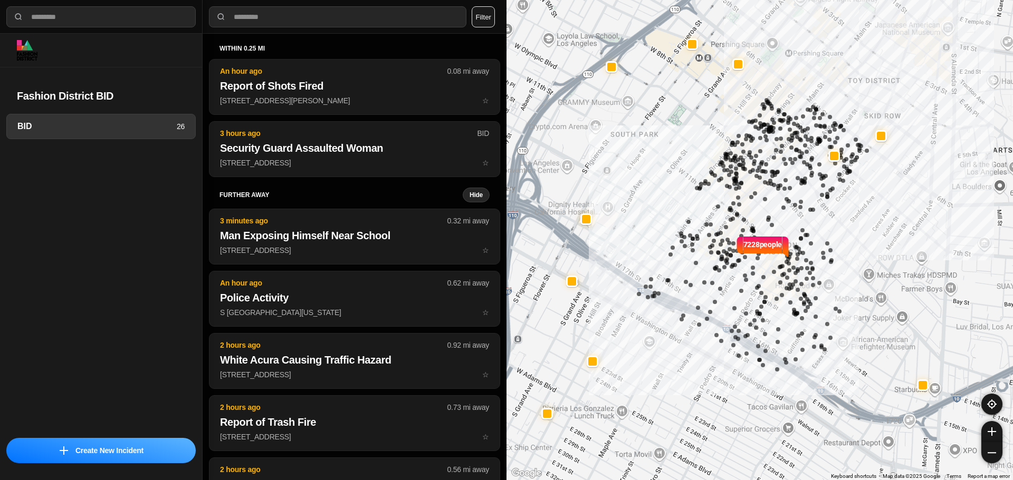
select select "*"
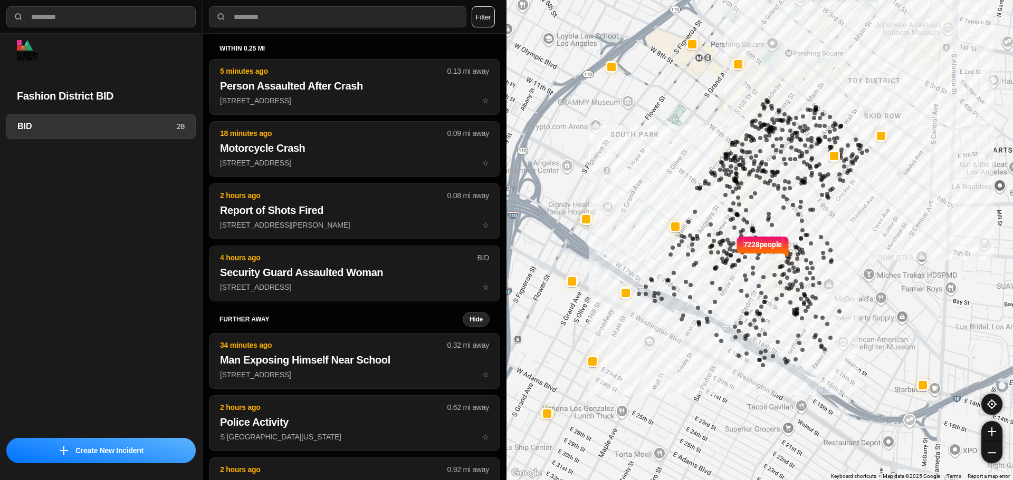
select select "*"
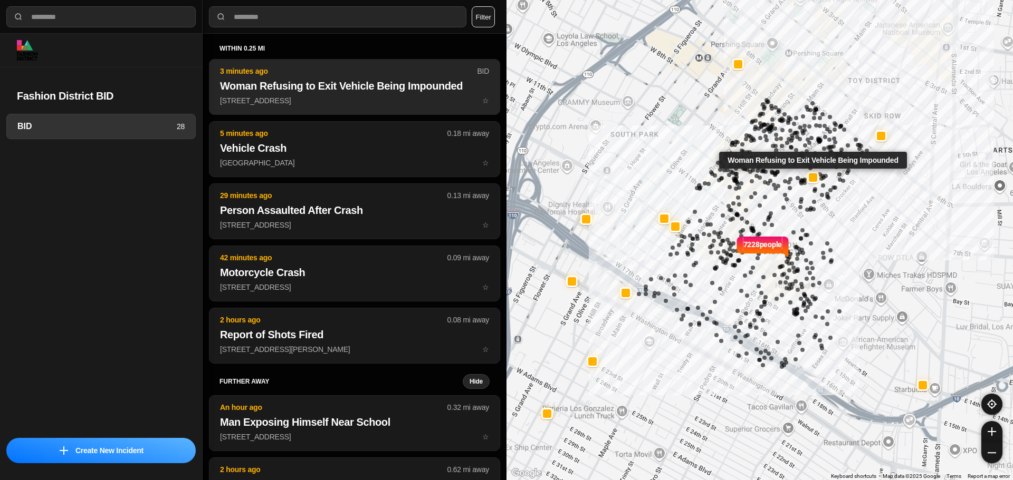
click at [388, 70] on p "3 minutes ago" at bounding box center [348, 71] width 257 height 11
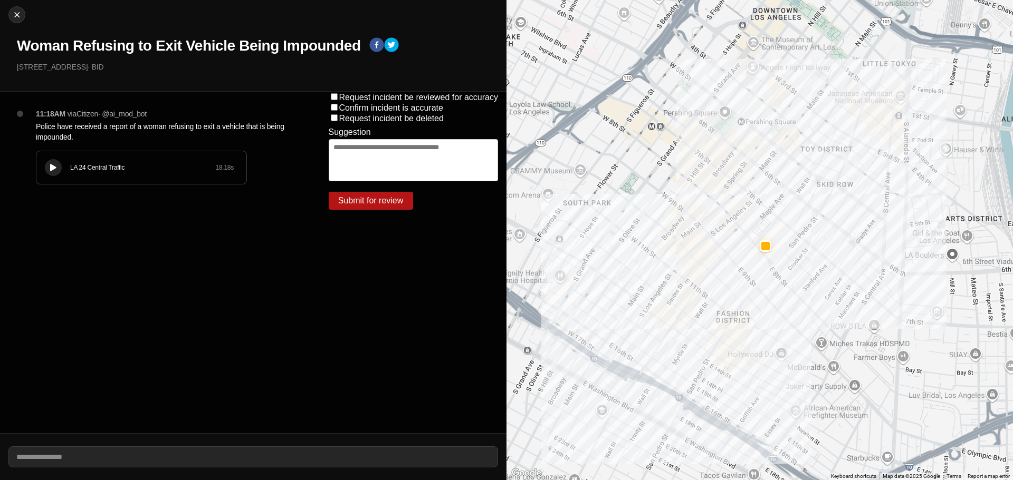
drag, startPoint x: 55, startPoint y: 162, endPoint x: 281, endPoint y: 194, distance: 227.9
click at [56, 161] on button at bounding box center [53, 167] width 17 height 17
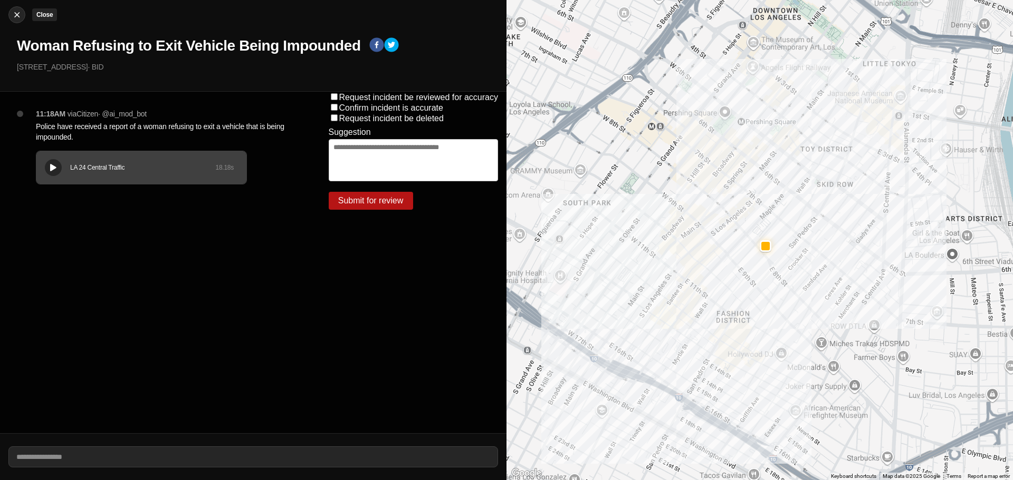
click at [9, 17] on div at bounding box center [17, 14] width 16 height 11
select select "*"
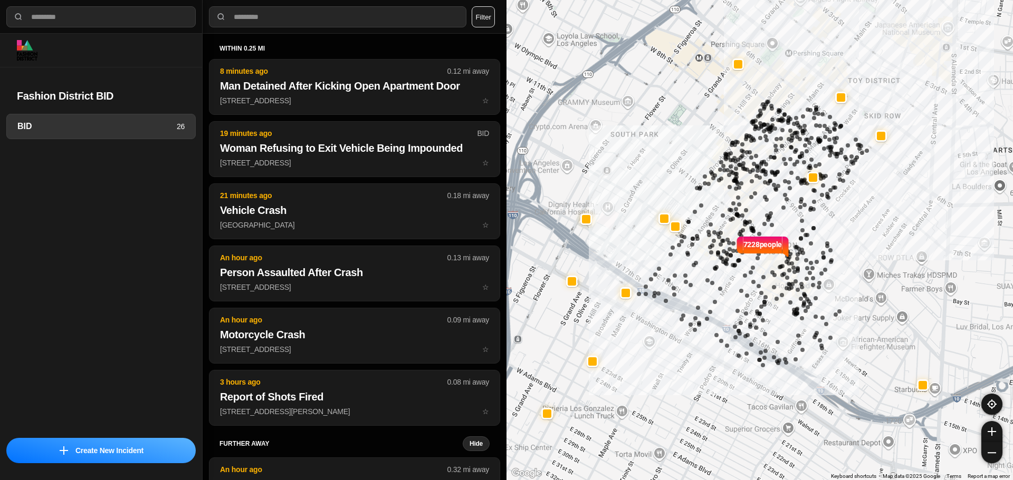
select select "*"
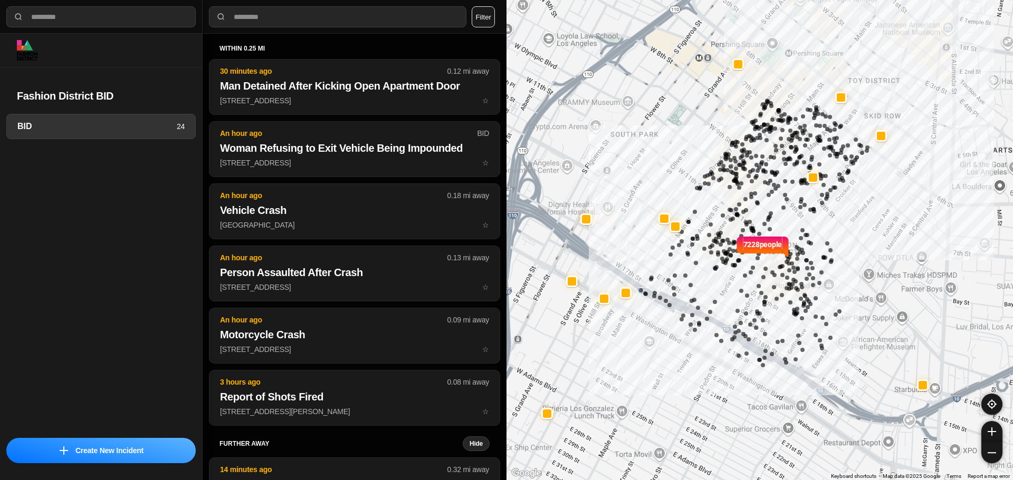
select select "*"
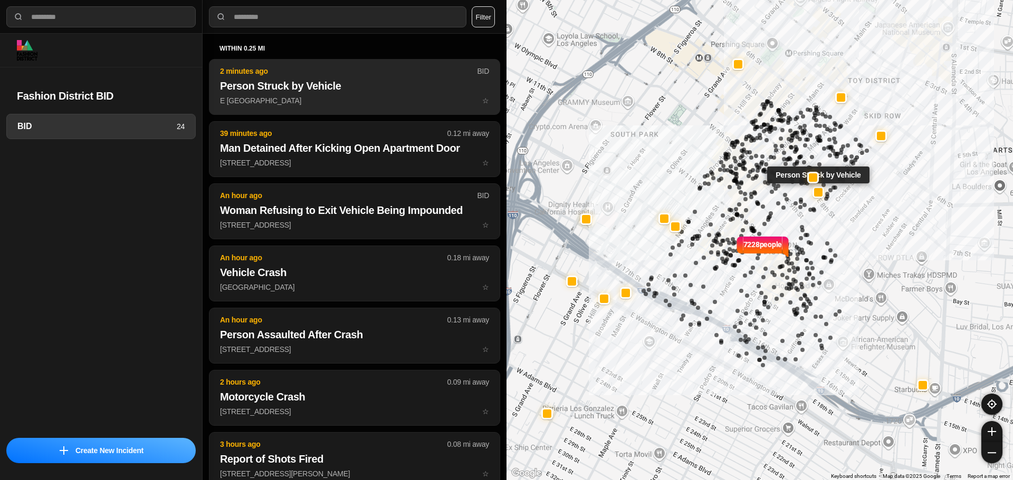
click at [348, 84] on h2 "Person Struck by Vehicle" at bounding box center [354, 86] width 269 height 15
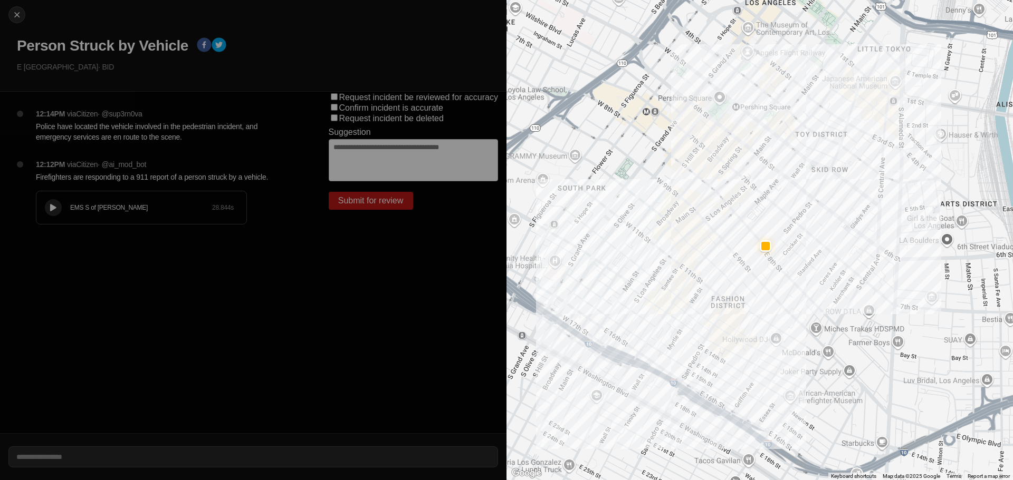
click at [55, 210] on icon at bounding box center [53, 208] width 6 height 7
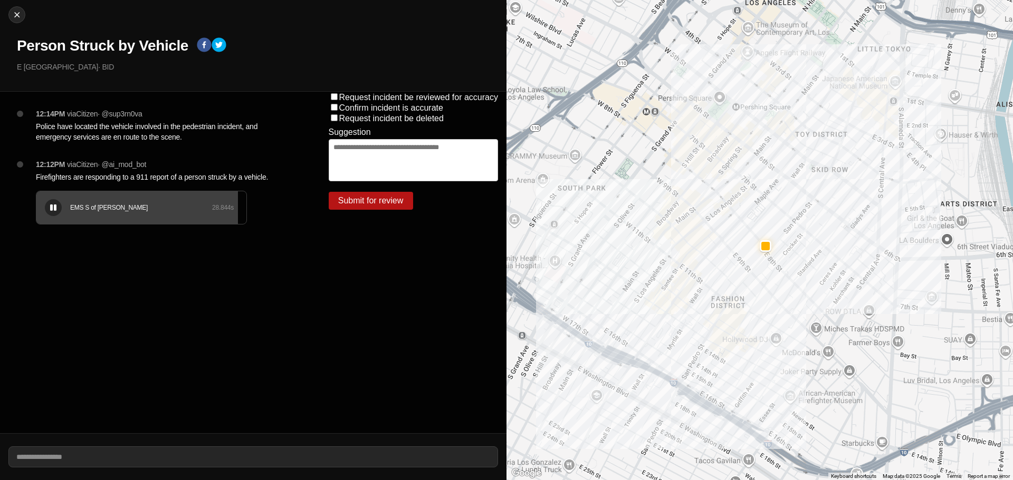
click at [207, 204] on div "EMS S of Mulholland" at bounding box center [141, 208] width 142 height 8
click at [56, 206] on icon at bounding box center [53, 208] width 6 height 7
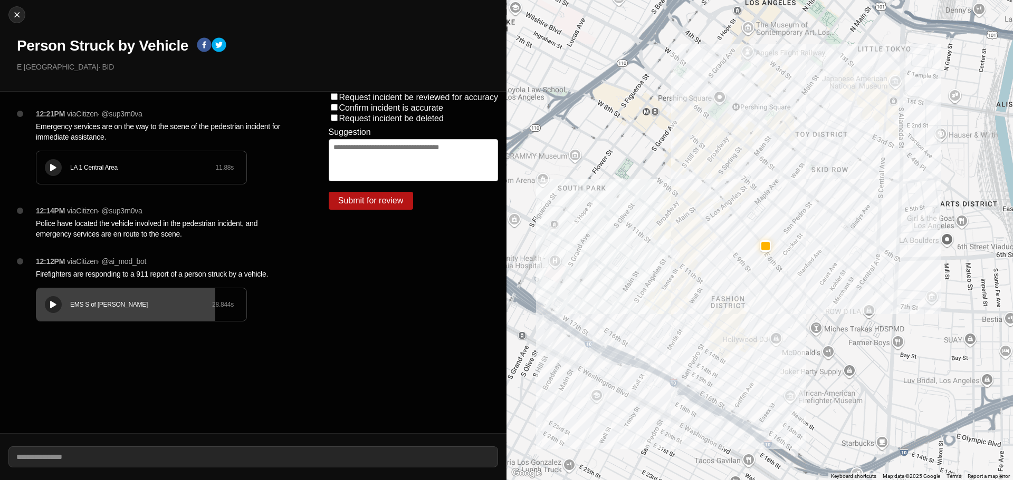
click at [55, 167] on icon at bounding box center [53, 168] width 6 height 7
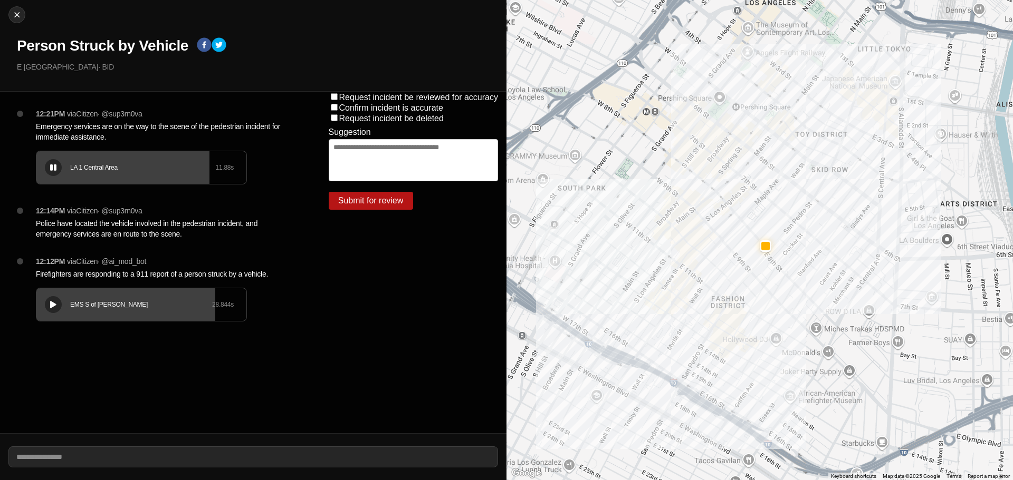
click at [55, 167] on icon at bounding box center [53, 168] width 6 height 7
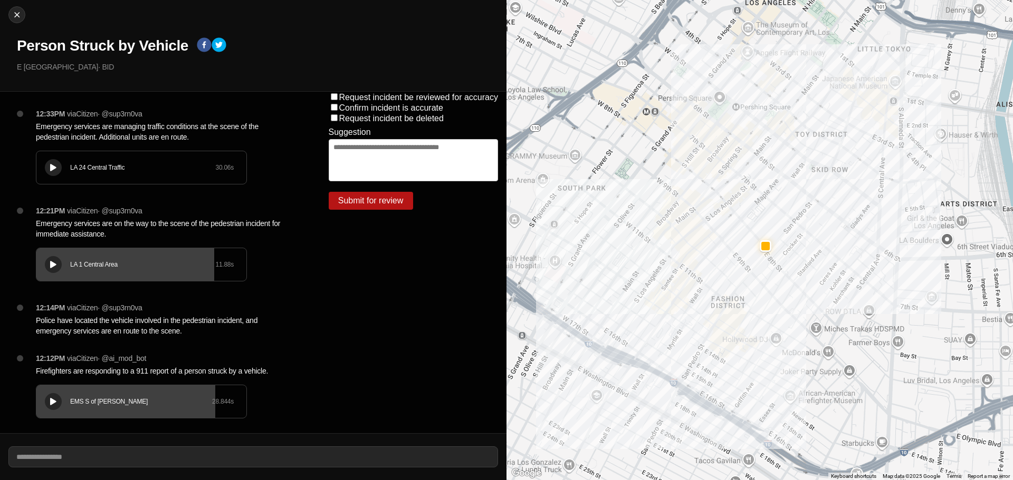
drag, startPoint x: 206, startPoint y: 302, endPoint x: 55, endPoint y: 168, distance: 202.1
click at [55, 168] on icon at bounding box center [53, 168] width 6 height 7
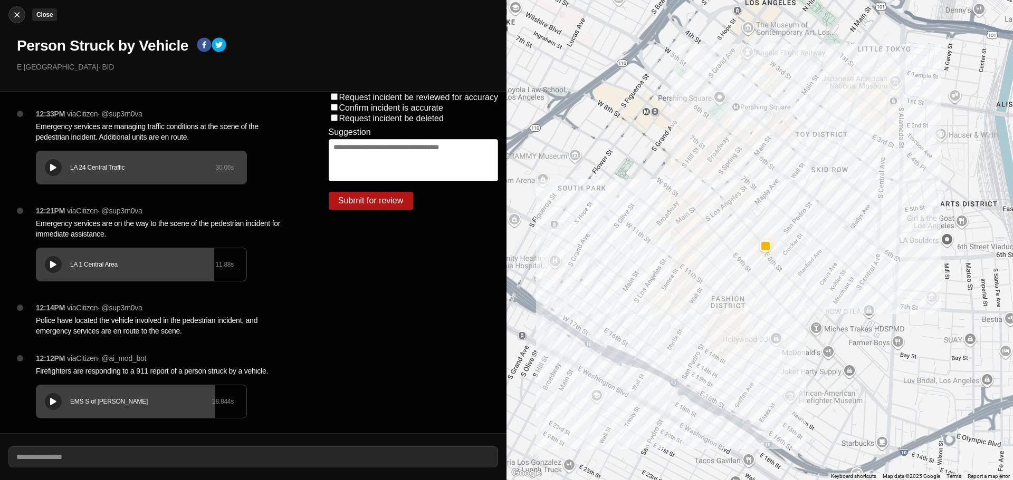
click at [16, 8] on button "Close" at bounding box center [16, 14] width 17 height 17
select select "*"
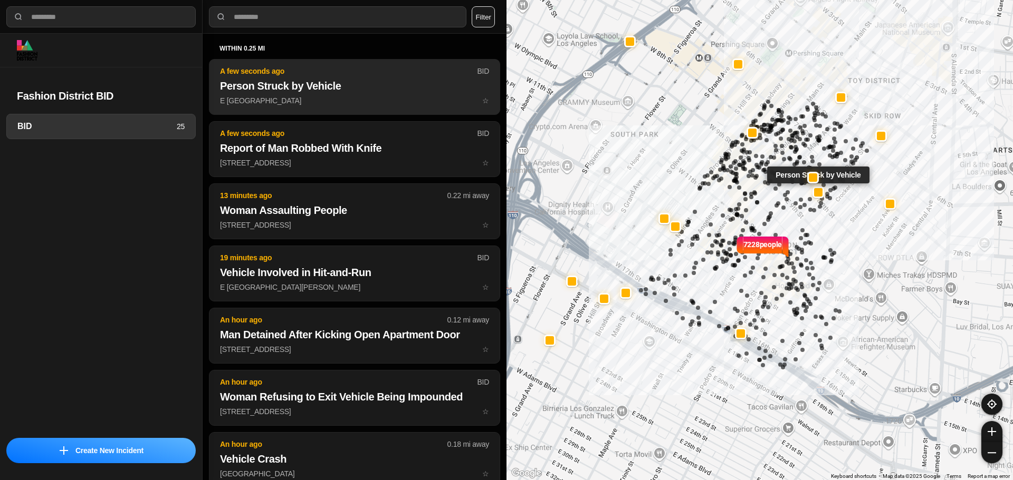
click at [330, 95] on button "A few seconds ago BID Person Struck by Vehicle E 8th St & San Julian St ☆" at bounding box center [354, 87] width 291 height 56
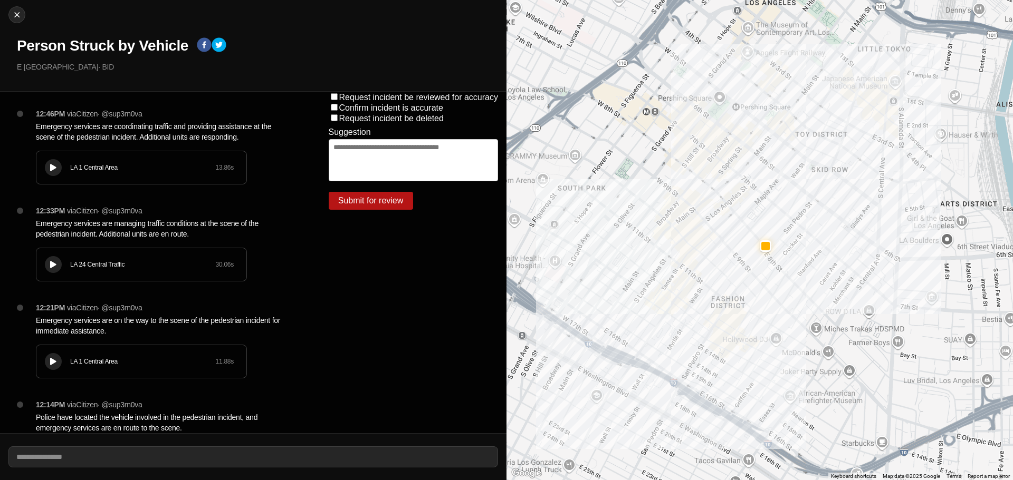
click at [65, 159] on div "LA 1 Central Area 13.86 s" at bounding box center [141, 167] width 210 height 33
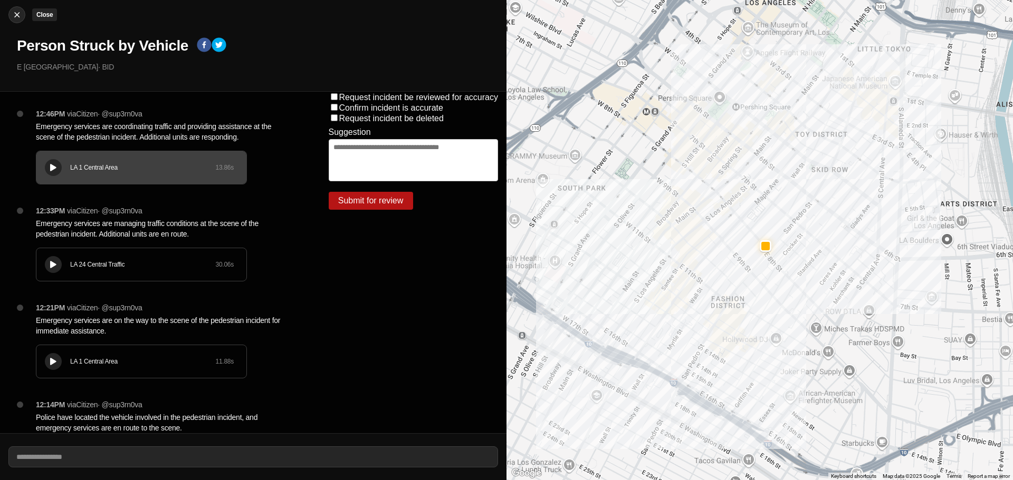
click at [20, 17] on img at bounding box center [17, 14] width 11 height 11
select select "*"
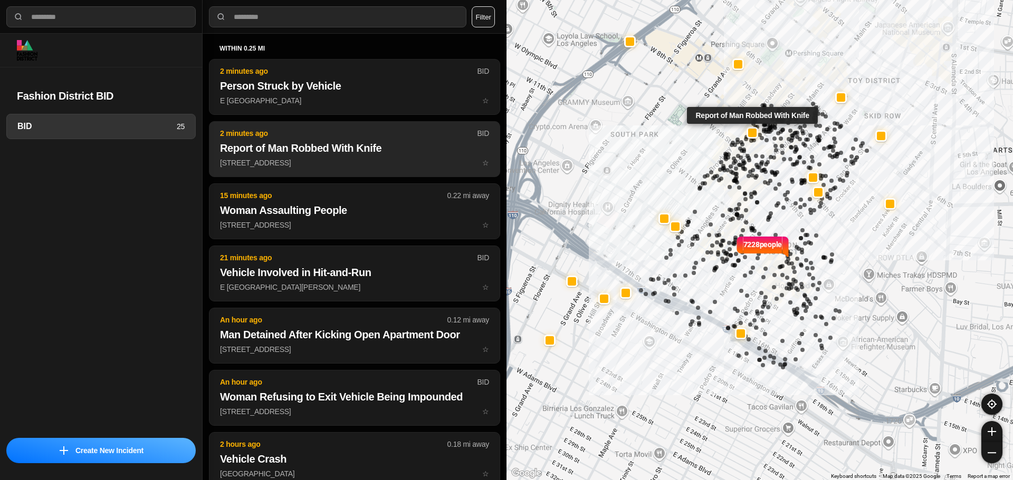
click at [414, 172] on button "2 minutes ago BID Report of Man Robbed With Knife 810 South Broadway ☆" at bounding box center [354, 149] width 291 height 56
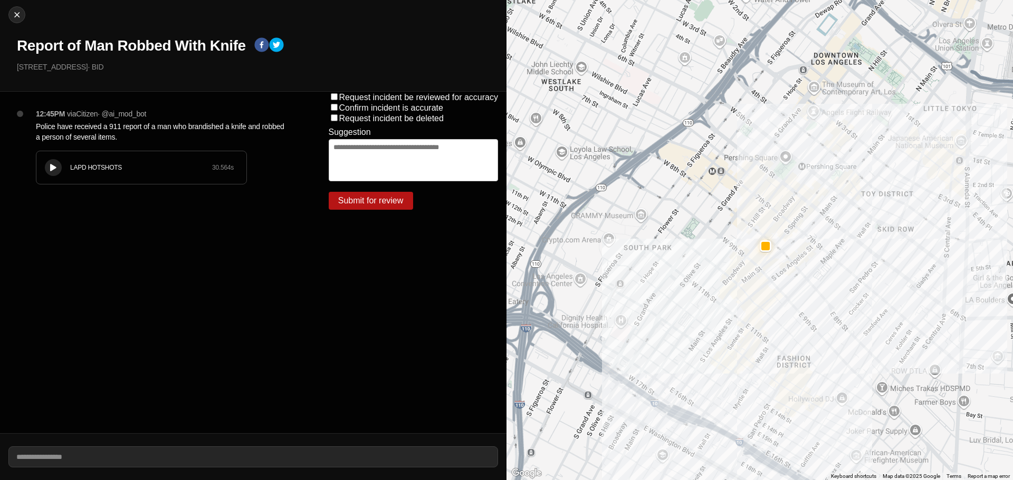
click at [49, 167] on div at bounding box center [53, 168] width 11 height 8
click at [20, 12] on img at bounding box center [17, 14] width 11 height 11
select select "*"
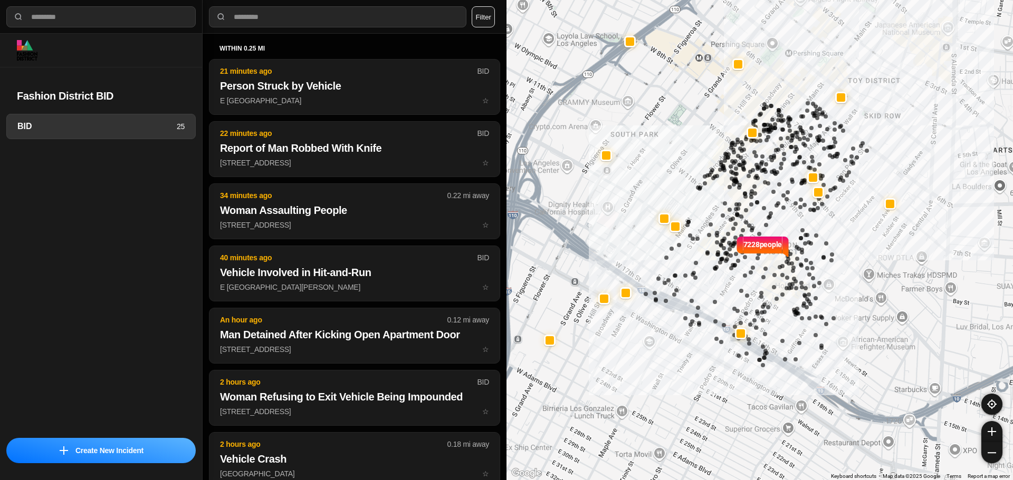
select select "*"
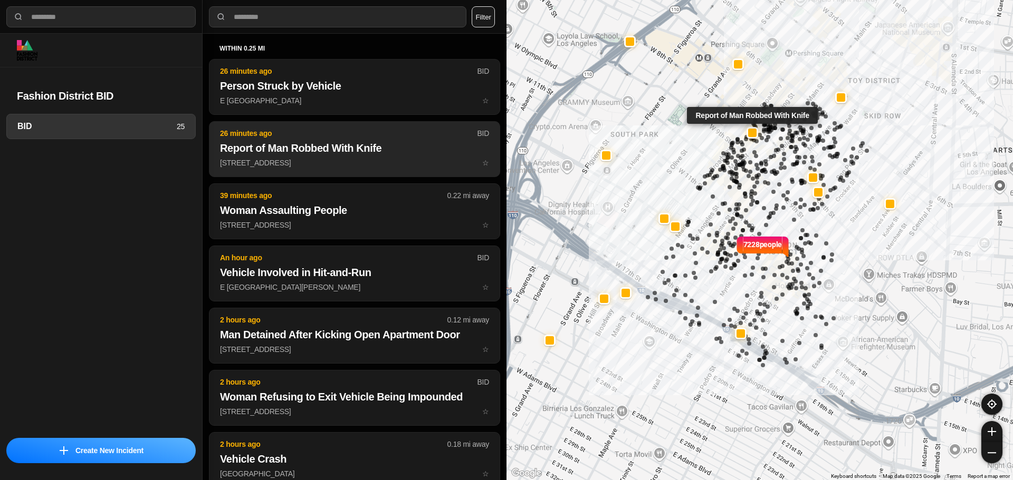
click at [344, 165] on p "[STREET_ADDRESS] ☆" at bounding box center [354, 163] width 269 height 11
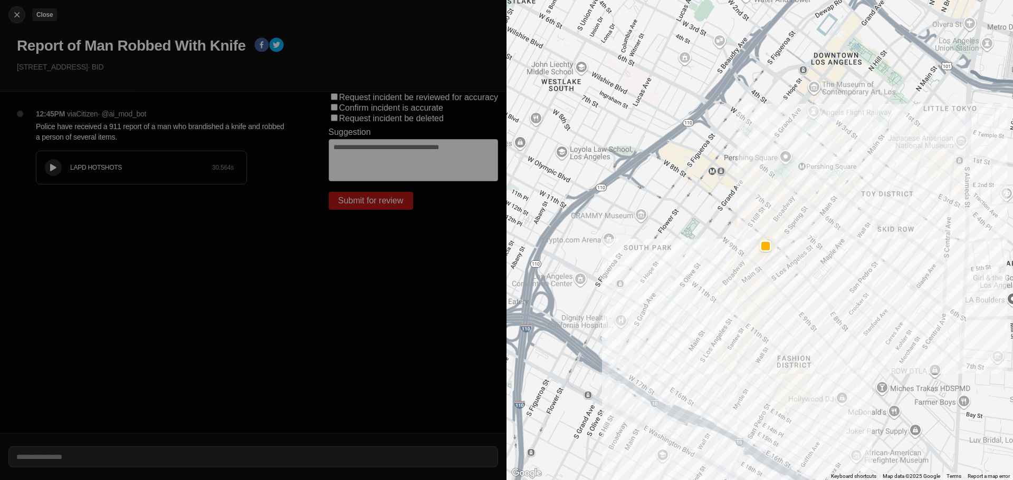
click at [16, 9] on img at bounding box center [17, 14] width 11 height 11
select select "*"
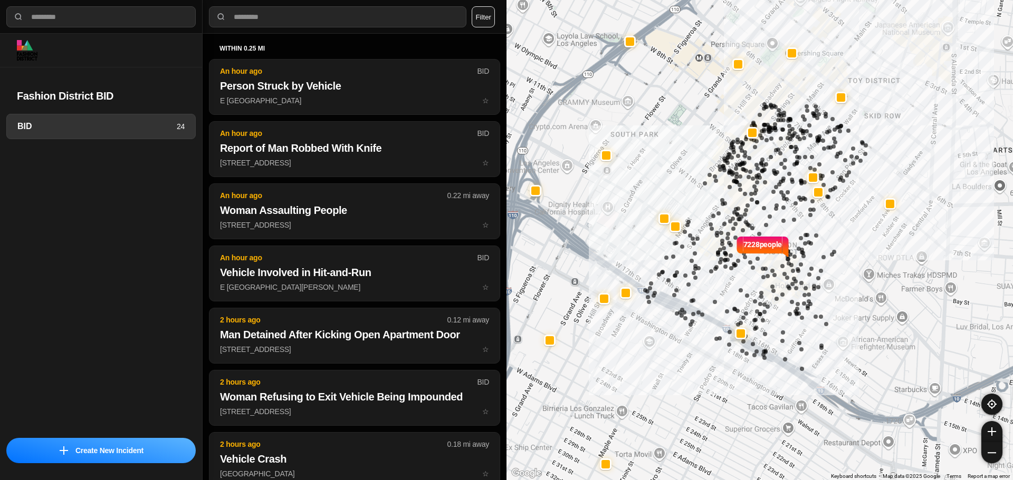
select select "*"
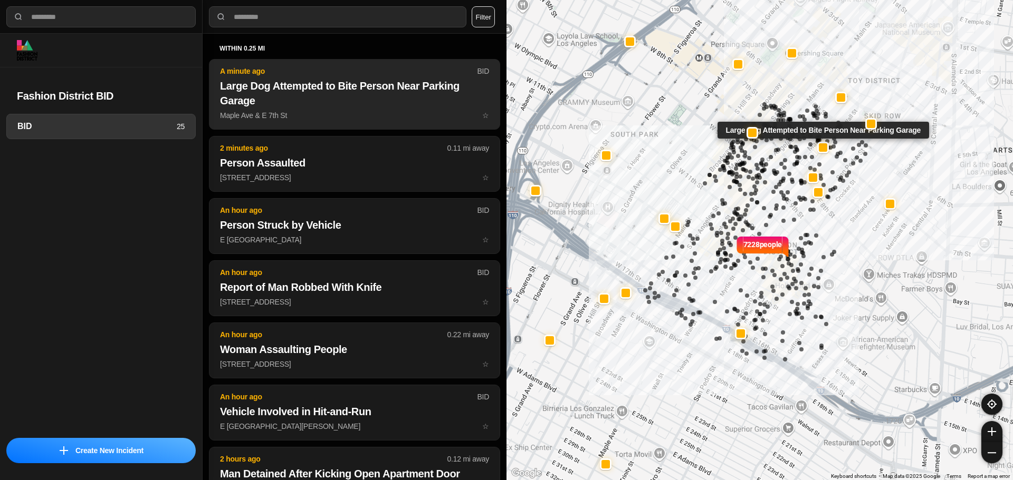
click at [455, 94] on h2 "Large Dog Attempted to Bite Person Near Parking Garage" at bounding box center [354, 94] width 269 height 30
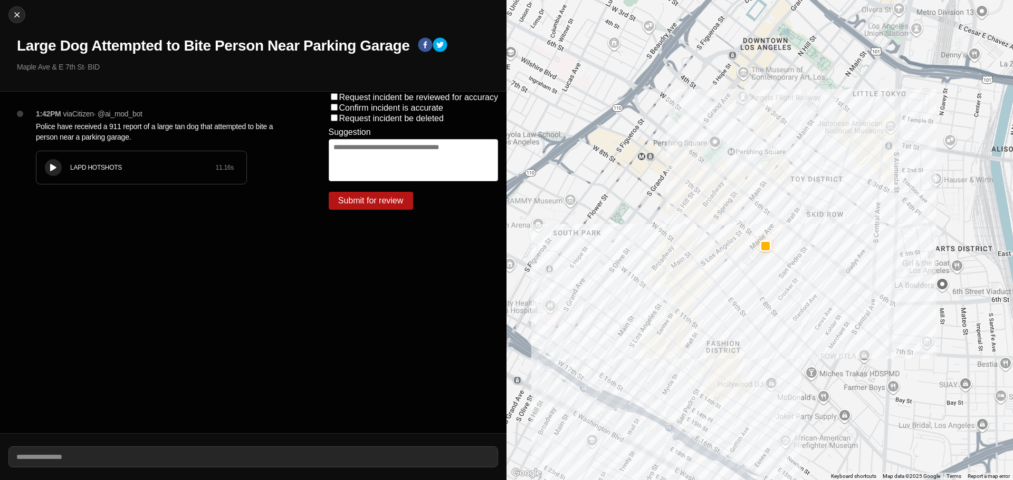
click at [53, 169] on icon at bounding box center [53, 168] width 6 height 7
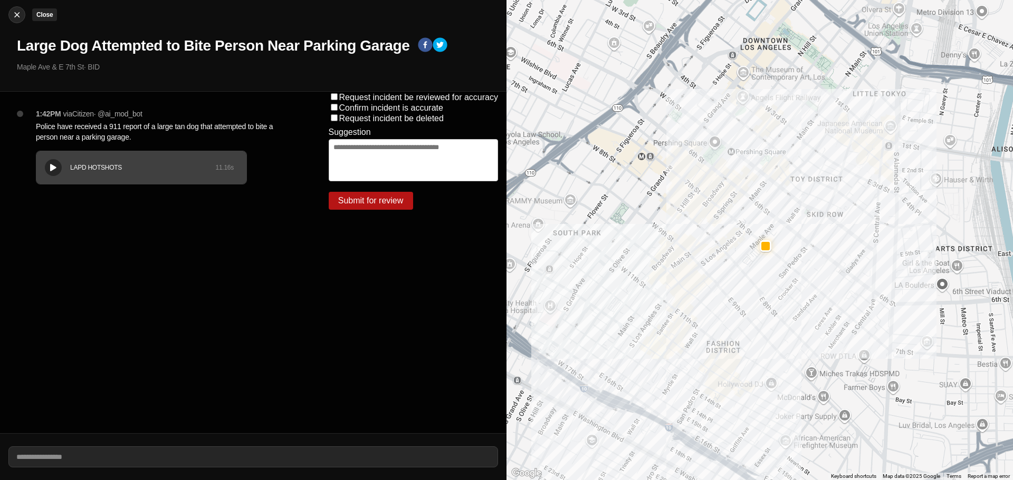
click at [17, 17] on img at bounding box center [17, 14] width 11 height 11
select select "*"
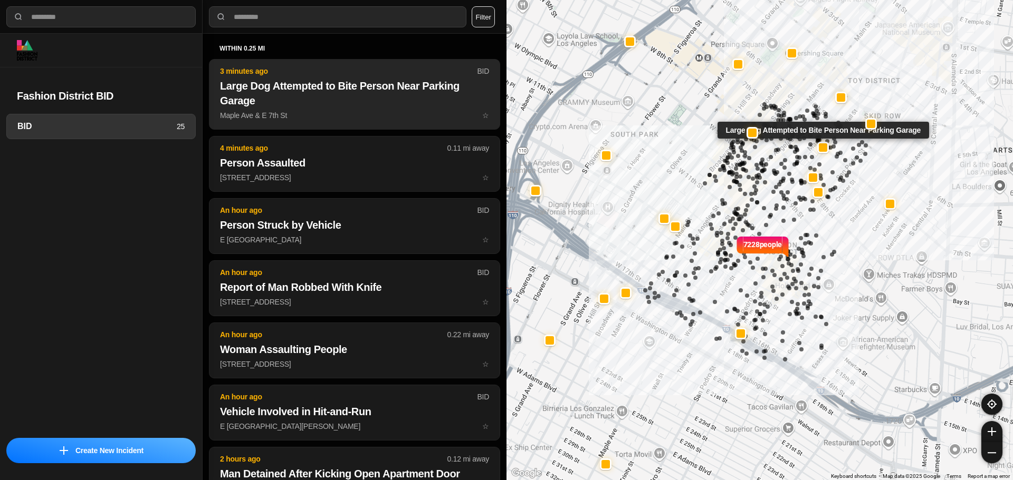
click at [443, 104] on h2 "Large Dog Attempted to Bite Person Near Parking Garage" at bounding box center [354, 94] width 269 height 30
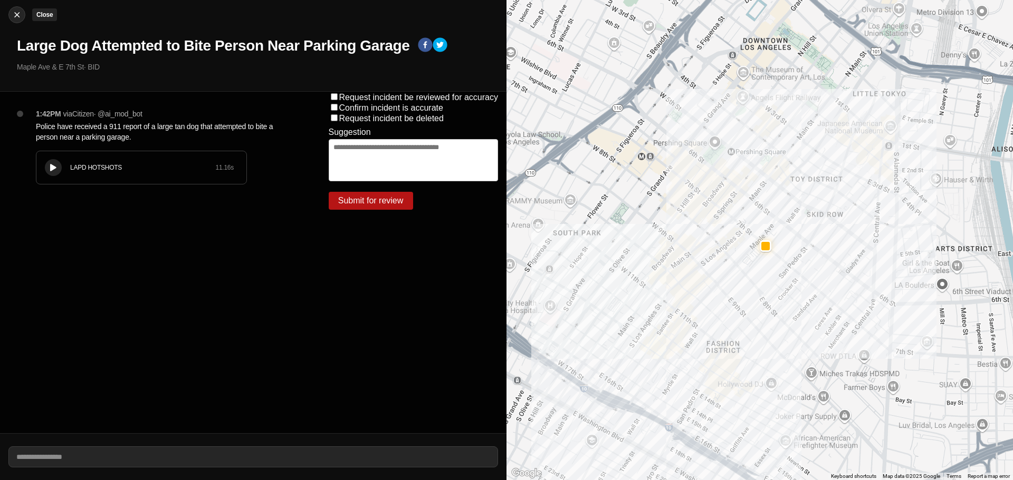
click at [11, 16] on div at bounding box center [17, 14] width 16 height 11
select select "*"
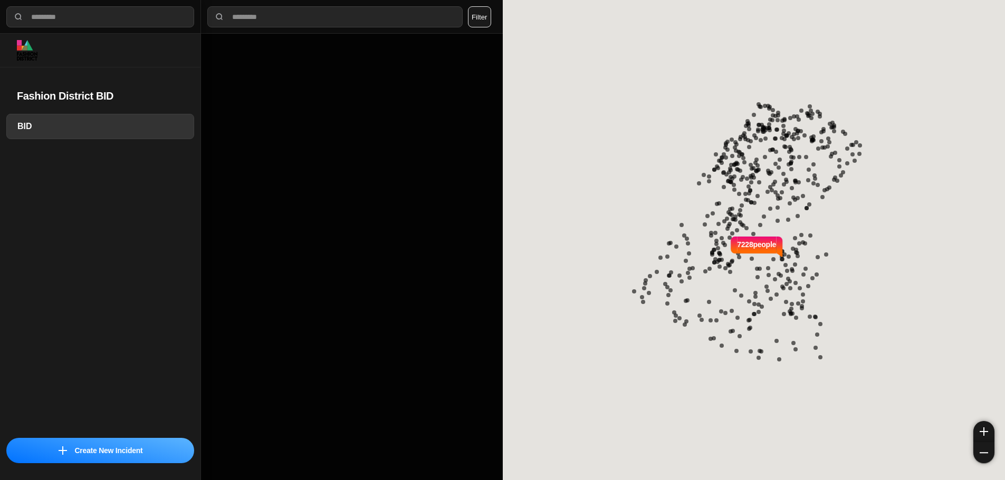
select select "*"
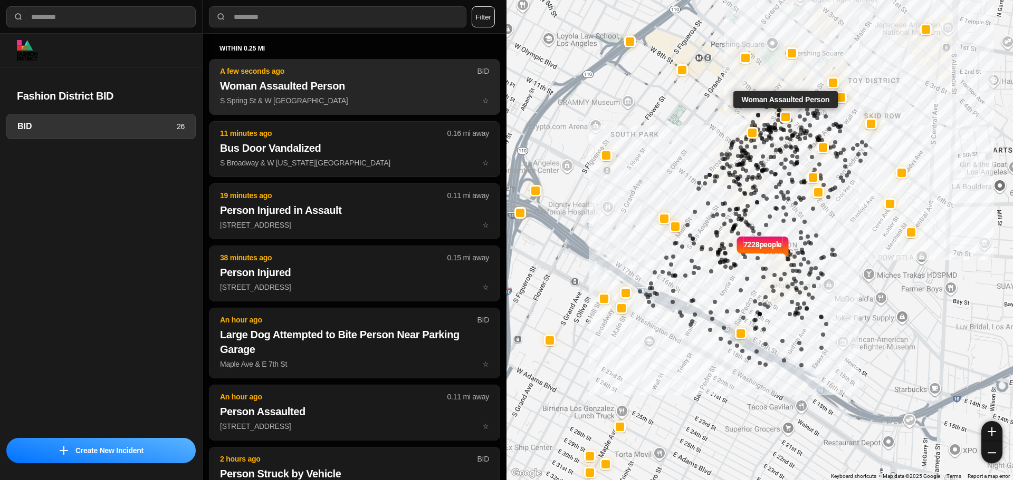
click at [389, 84] on h2 "Woman Assaulted Person" at bounding box center [354, 86] width 269 height 15
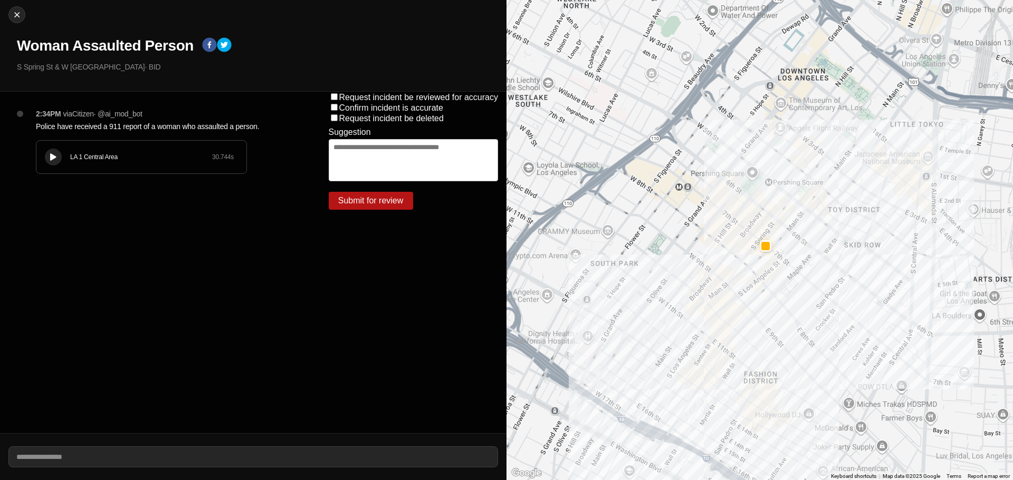
click at [69, 151] on div "LA 1 Central Area 30.744 s" at bounding box center [141, 157] width 210 height 33
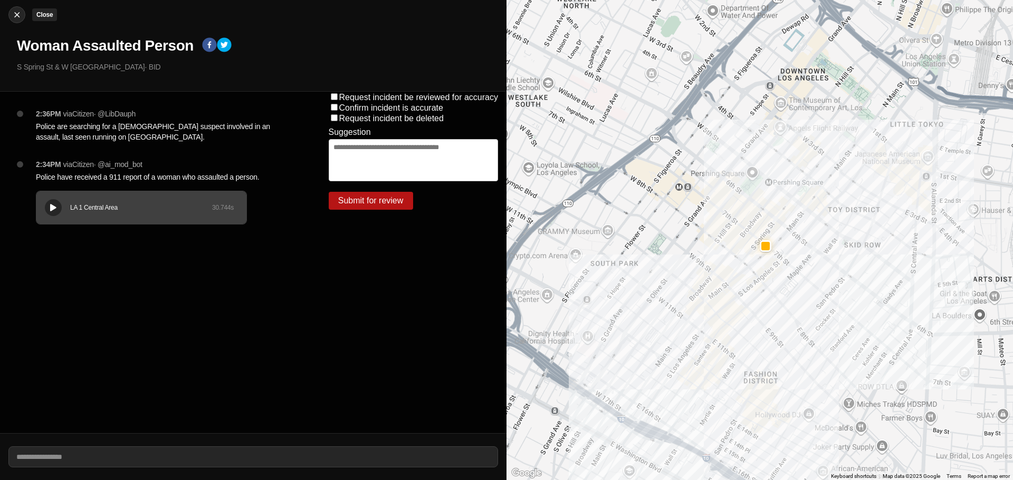
click at [18, 11] on img at bounding box center [17, 14] width 11 height 11
select select "*"
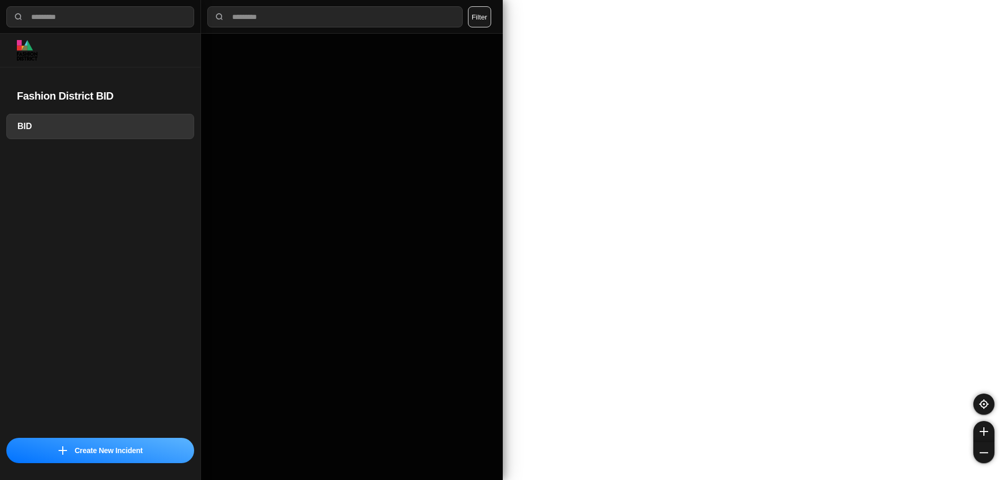
select select "*"
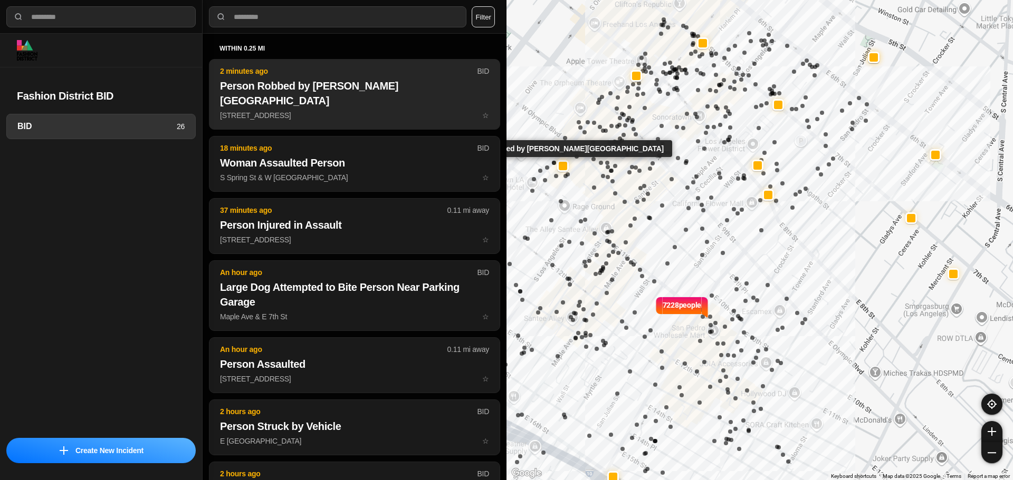
click at [337, 66] on p "2 minutes ago" at bounding box center [348, 71] width 257 height 11
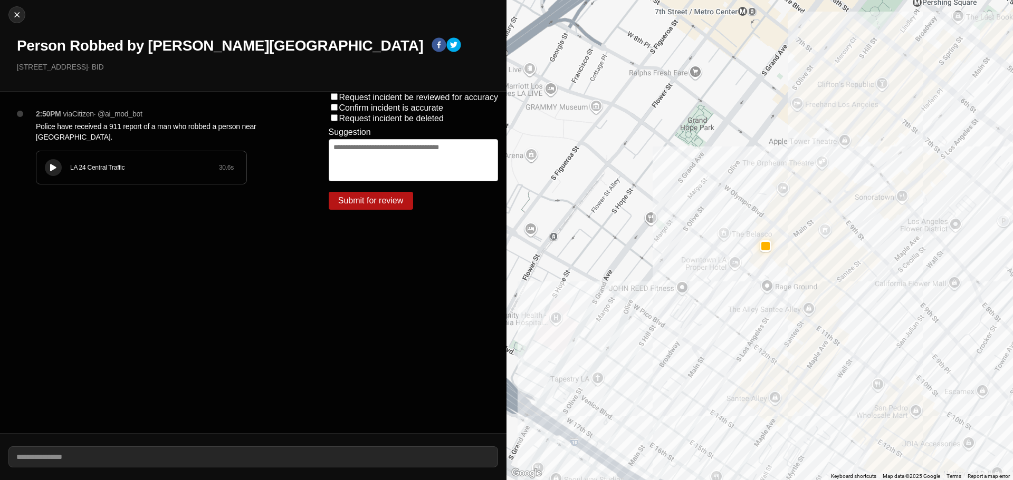
click at [51, 165] on icon at bounding box center [53, 168] width 6 height 7
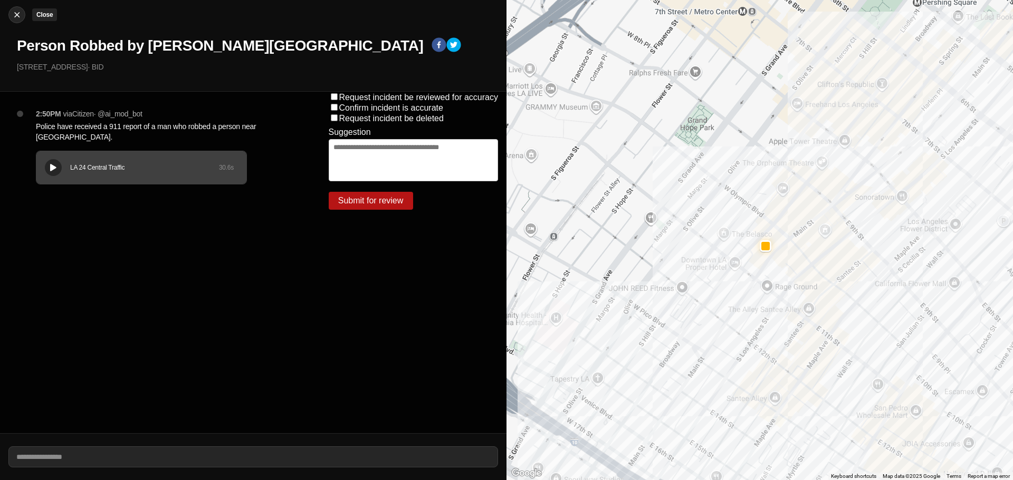
click at [20, 13] on img at bounding box center [17, 14] width 11 height 11
select select "*"
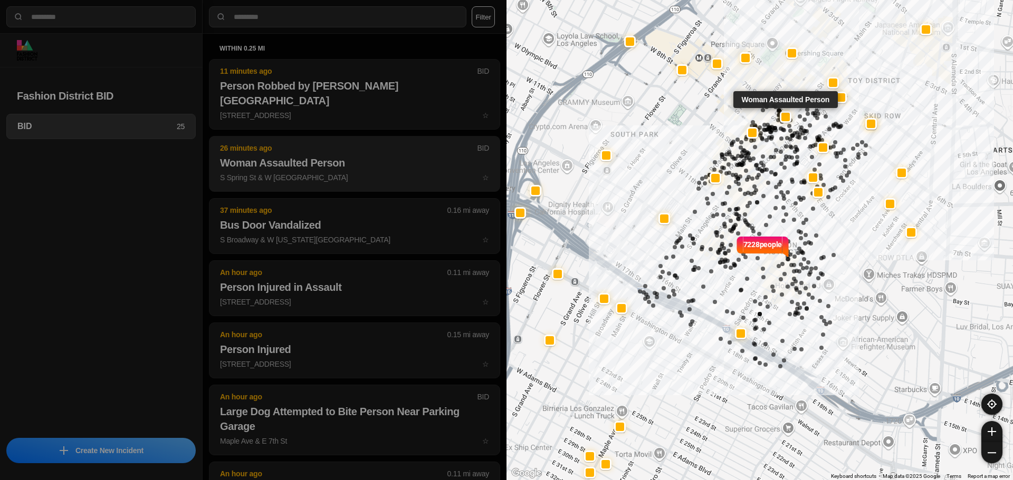
scroll to position [53, 0]
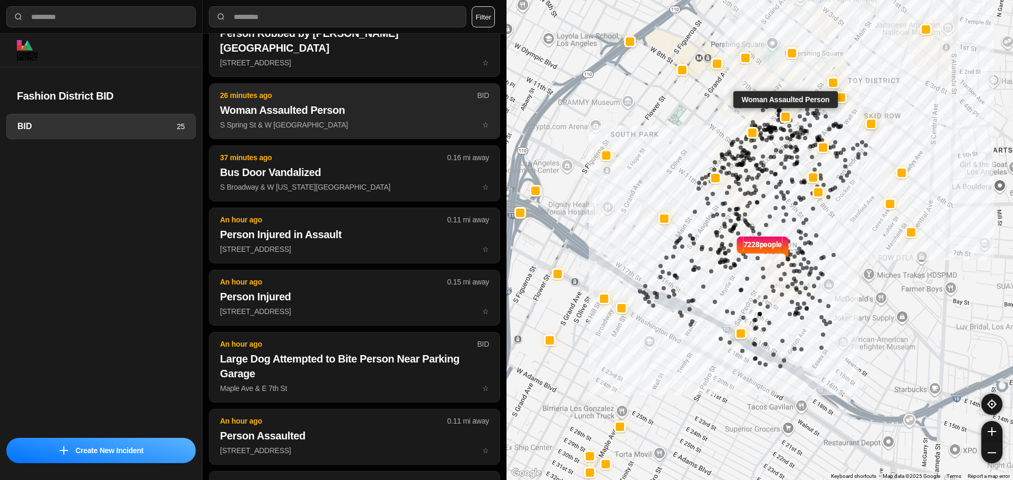
click at [267, 120] on p "S Spring St & W 7th St ☆" at bounding box center [354, 125] width 269 height 11
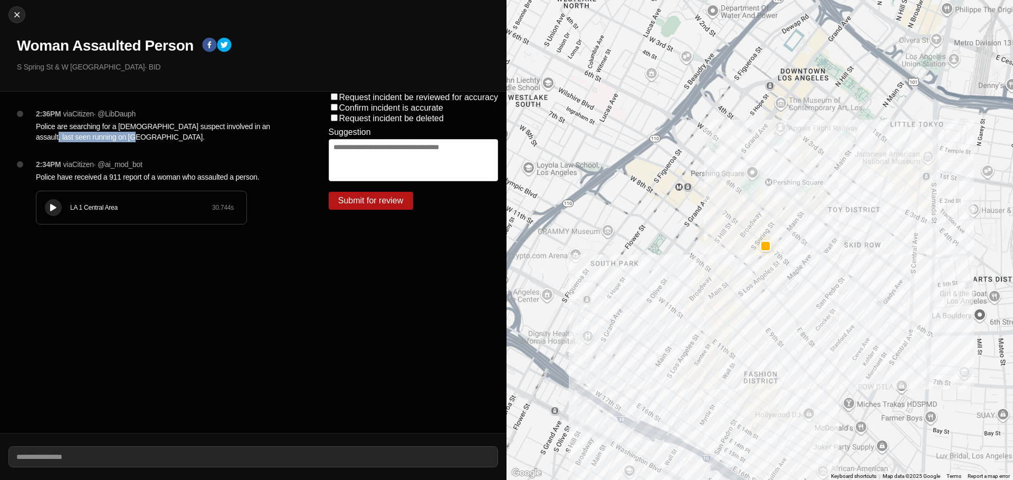
drag, startPoint x: 110, startPoint y: 139, endPoint x: 14, endPoint y: 145, distance: 96.7
click at [14, 145] on div "2:36PM via Citizen · @ LibDauph Police are searching for a female suspect invol…" at bounding box center [160, 263] width 320 height 342
click at [143, 137] on p "Police are searching for a [DEMOGRAPHIC_DATA] suspect involved in an assault, l…" at bounding box center [161, 131] width 250 height 21
click at [17, 21] on button "Close" at bounding box center [16, 14] width 17 height 17
select select "*"
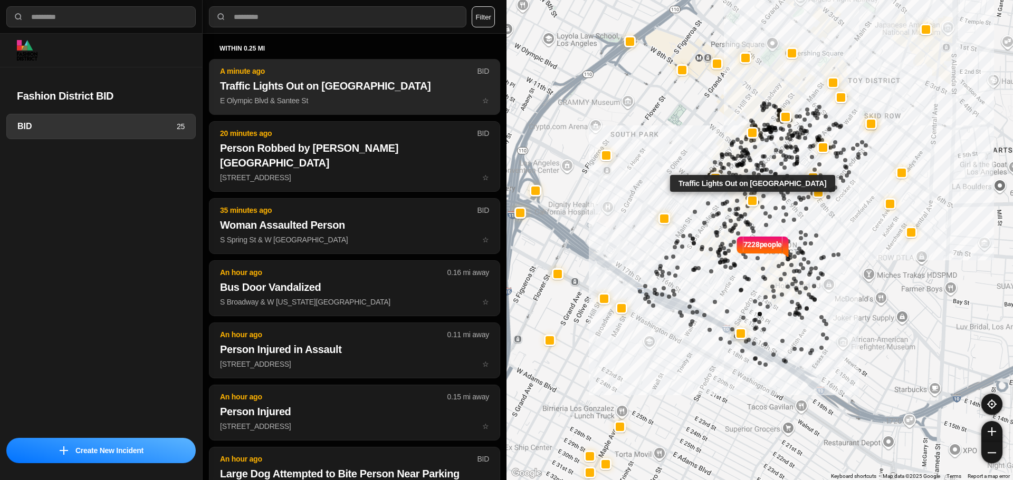
click at [357, 97] on p "E Olympic Blvd & Santee St ☆" at bounding box center [354, 100] width 269 height 11
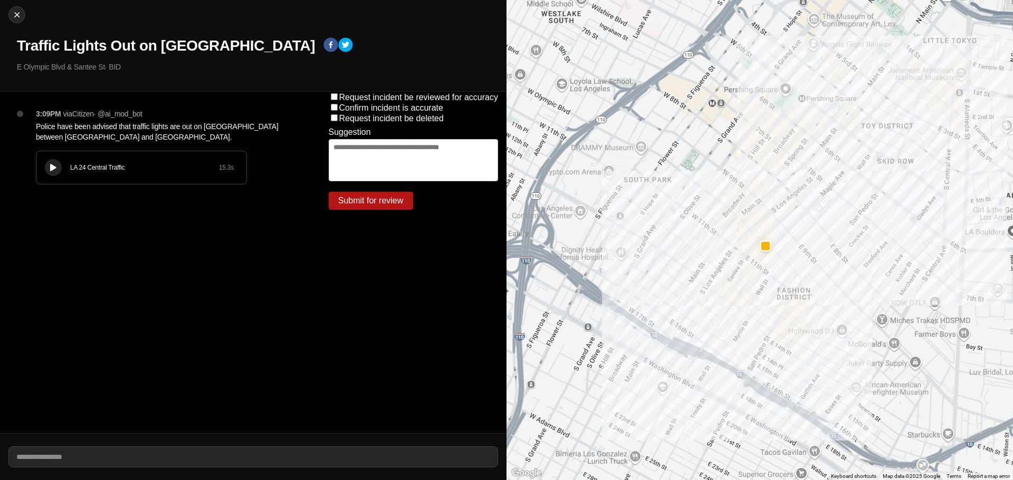
click at [61, 173] on div "LA 24 Central Traffic 15.3 s" at bounding box center [141, 167] width 210 height 33
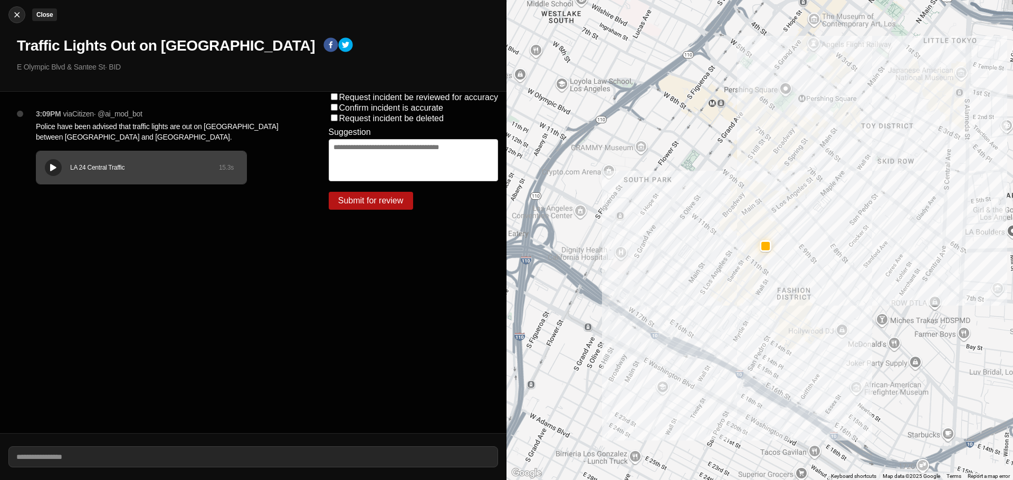
click at [21, 9] on button "Close" at bounding box center [16, 14] width 17 height 17
select select "*"
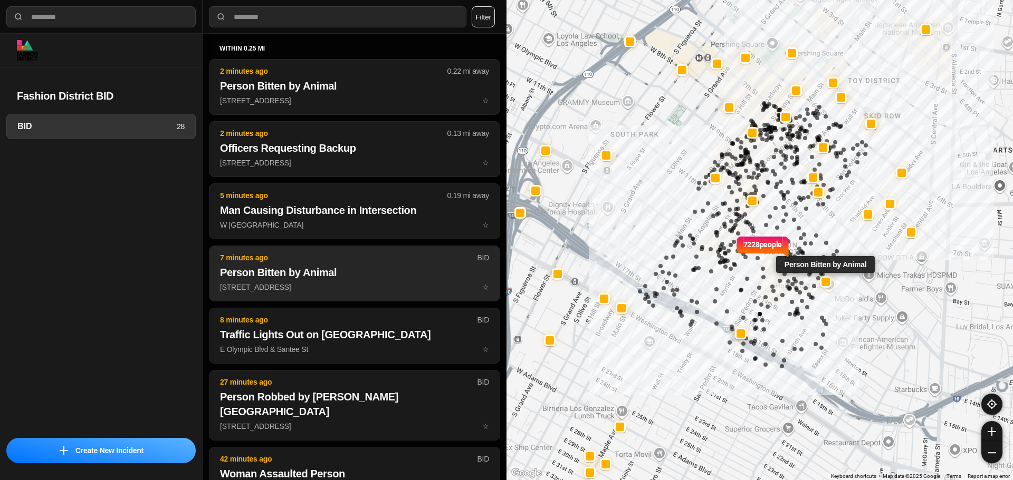
click at [295, 288] on p "1045 Stanford Ave ☆" at bounding box center [354, 287] width 269 height 11
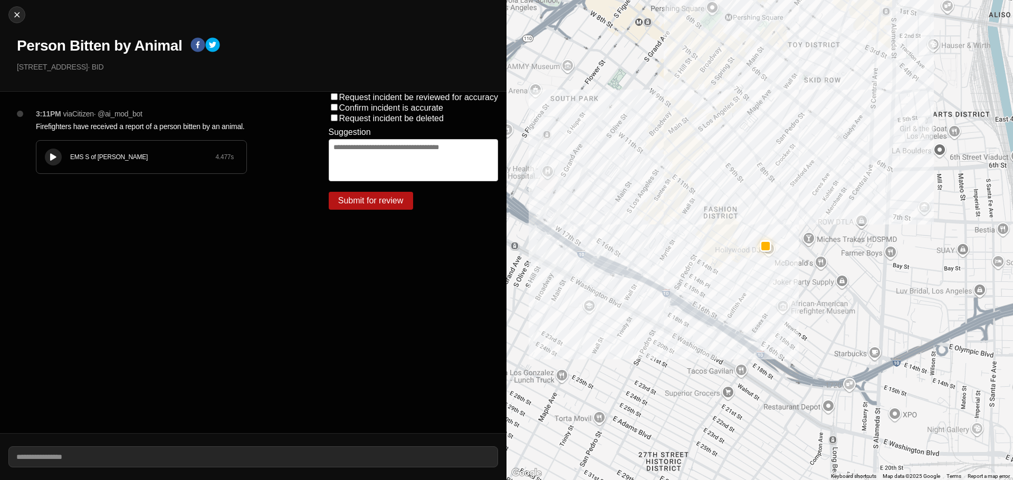
click at [61, 145] on div "EMS S of Mulholland 4.477 s" at bounding box center [141, 157] width 210 height 33
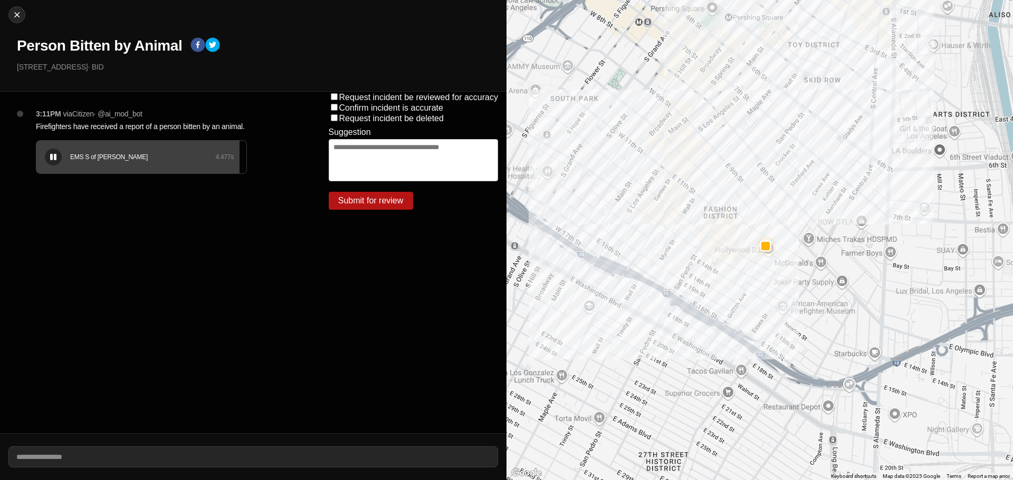
click at [55, 157] on icon at bounding box center [53, 157] width 6 height 7
click at [18, 18] on img at bounding box center [17, 14] width 11 height 11
select select "*"
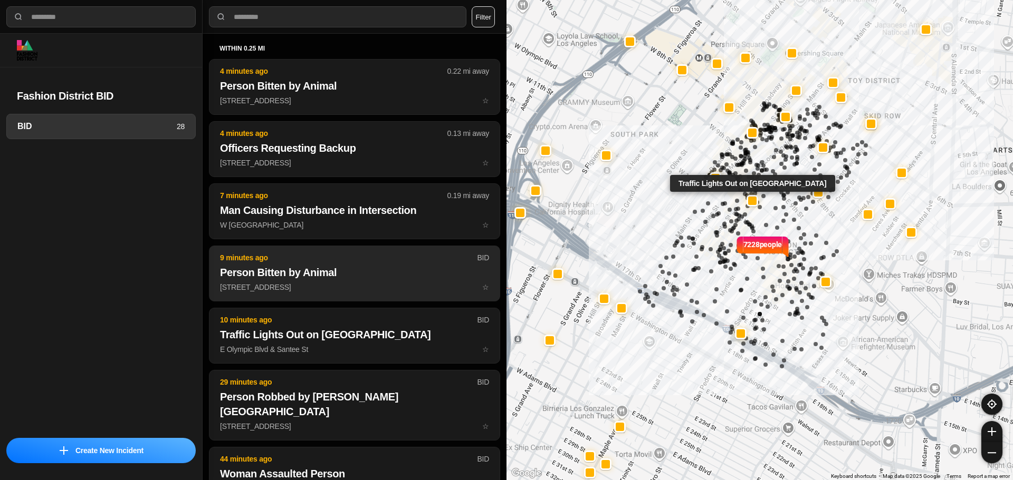
click at [428, 275] on h2 "Person Bitten by Animal" at bounding box center [354, 272] width 269 height 15
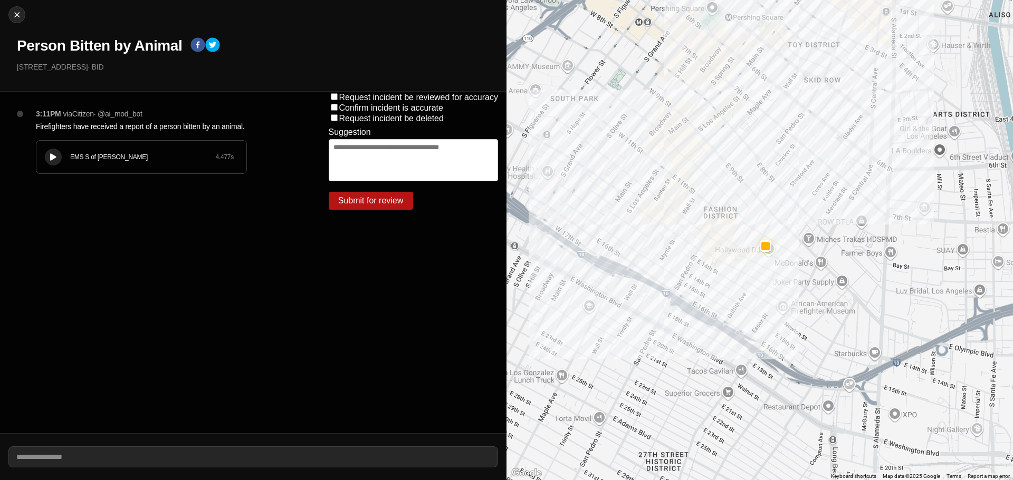
click at [12, 7] on div "Close Person Bitten by Animal 1045 Stanford Ave · BID" at bounding box center [253, 46] width 506 height 92
click at [19, 17] on img at bounding box center [17, 14] width 11 height 11
select select "*"
